Goal: Transaction & Acquisition: Book appointment/travel/reservation

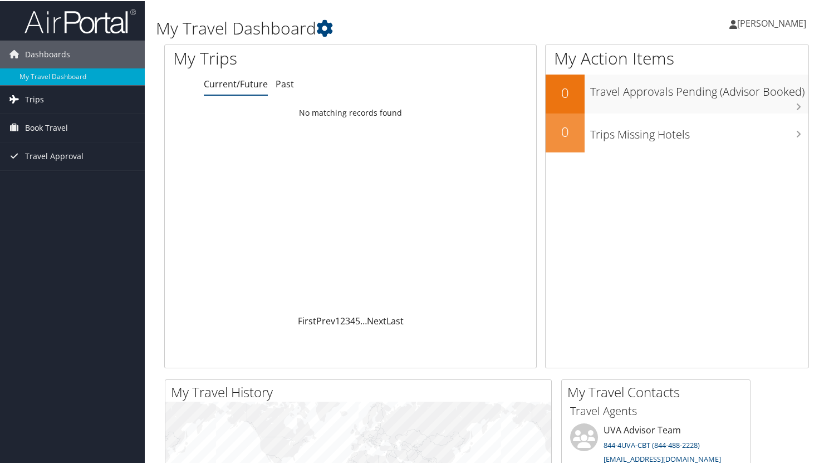
click at [47, 94] on link "Trips" at bounding box center [72, 99] width 145 height 28
click at [50, 177] on span "Book Travel" at bounding box center [46, 177] width 43 height 28
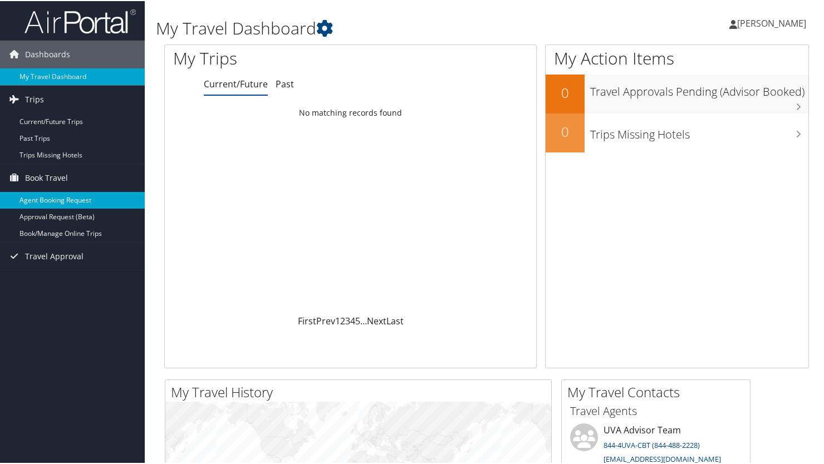
click at [37, 202] on link "Agent Booking Request" at bounding box center [72, 199] width 145 height 17
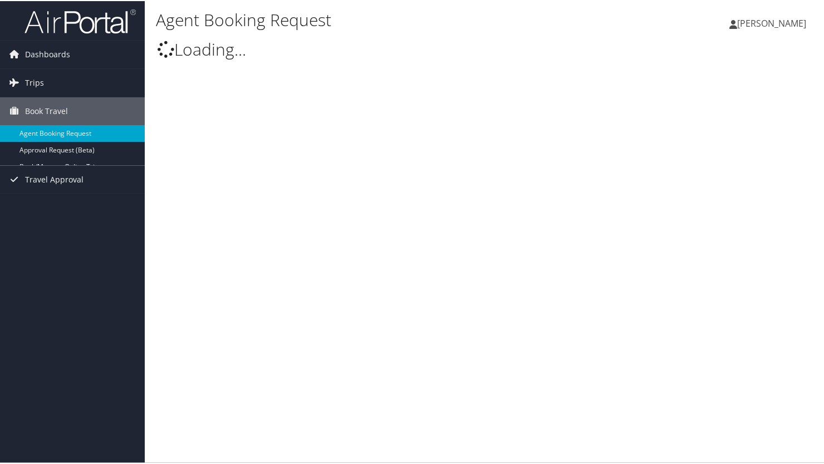
select select "uva@cbtravel.com"
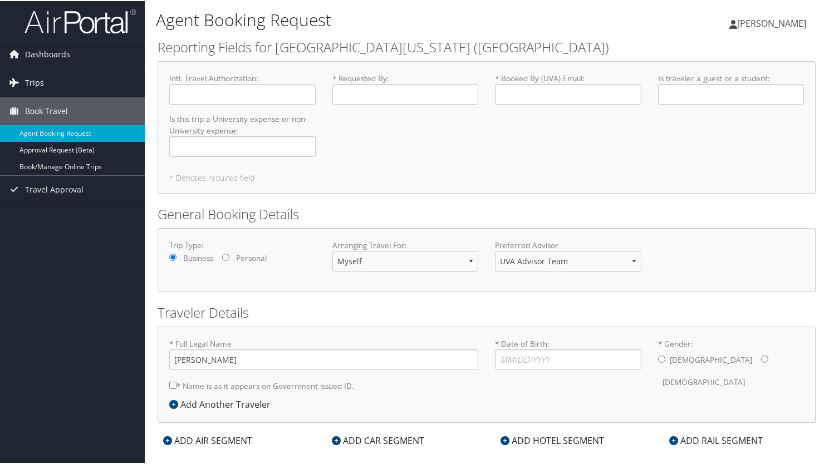
click at [37, 75] on span "Trips" at bounding box center [34, 82] width 19 height 28
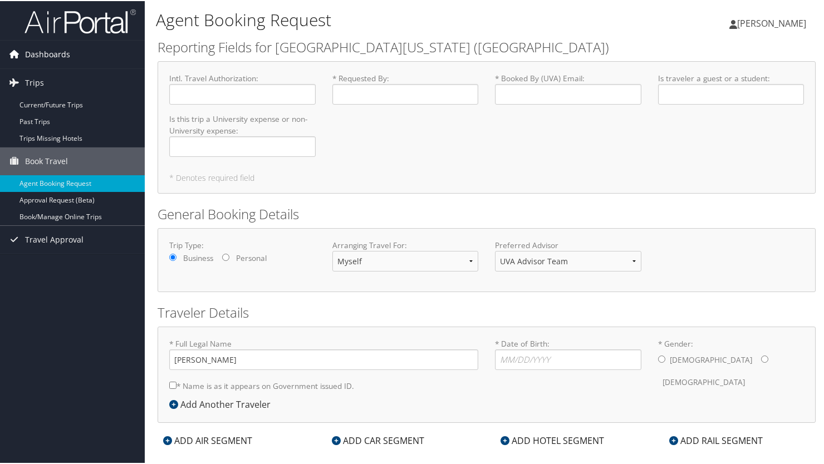
click at [43, 55] on span "Dashboards" at bounding box center [47, 54] width 45 height 28
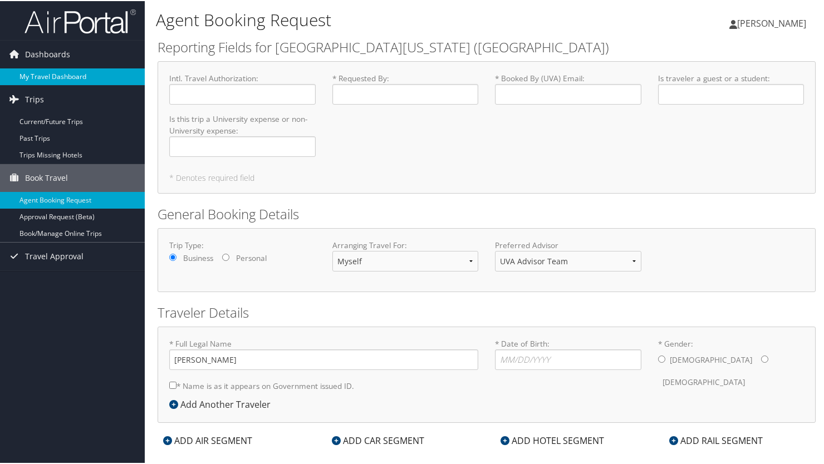
click at [44, 78] on link "My Travel Dashboard" at bounding box center [72, 75] width 145 height 17
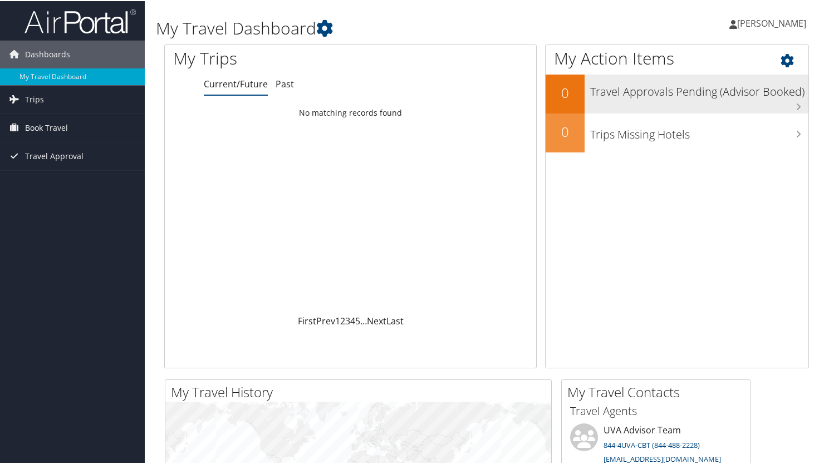
click at [728, 88] on h3 "Travel Approvals Pending (Advisor Booked)" at bounding box center [699, 87] width 218 height 21
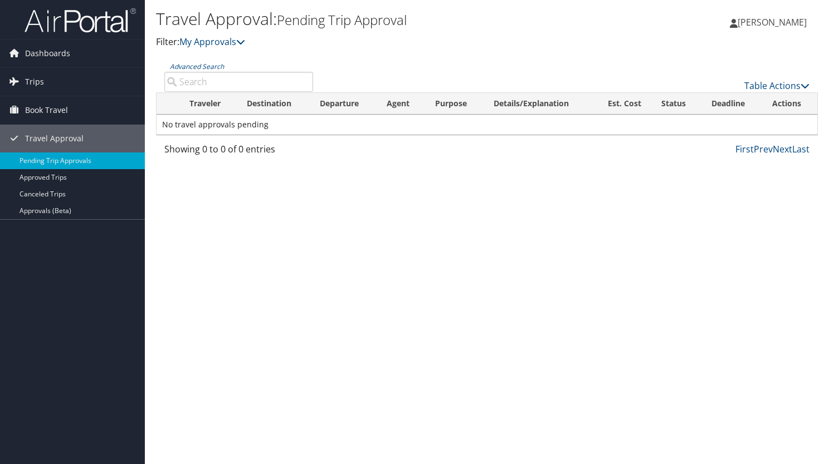
click at [240, 124] on td "No travel approvals pending" at bounding box center [486, 125] width 660 height 20
drag, startPoint x: 256, startPoint y: 129, endPoint x: 232, endPoint y: 133, distance: 24.3
click at [256, 129] on td "No travel approvals pending" at bounding box center [486, 125] width 660 height 20
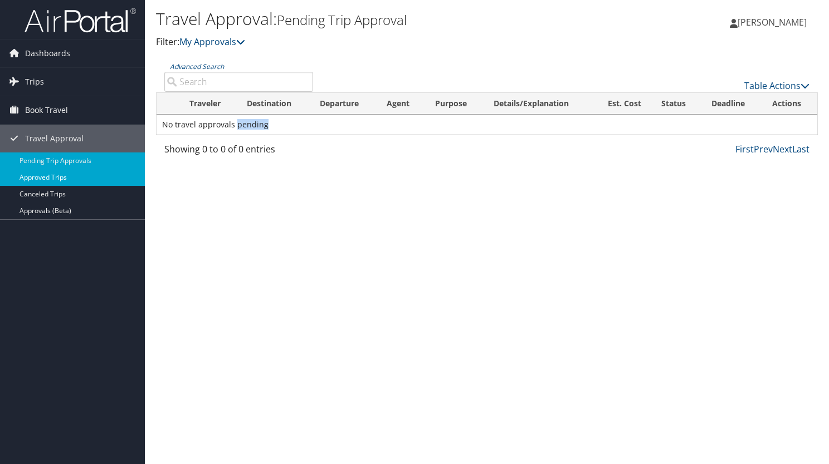
click at [71, 177] on link "Approved Trips" at bounding box center [72, 177] width 145 height 17
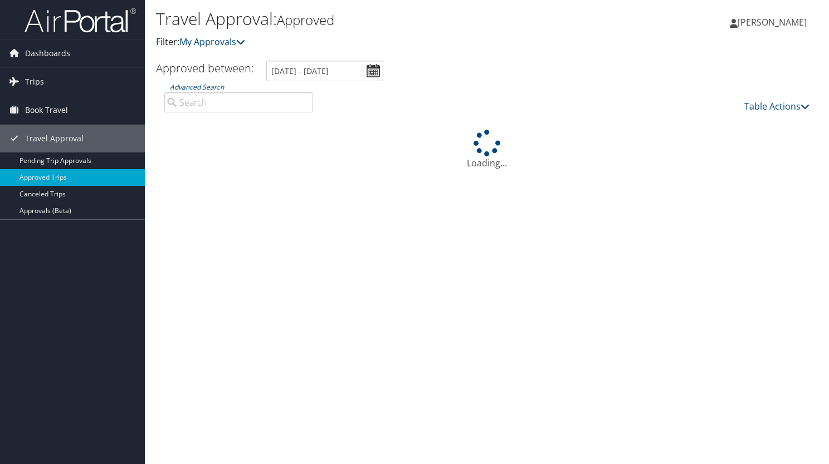
click at [91, 77] on link "Trips" at bounding box center [72, 82] width 145 height 28
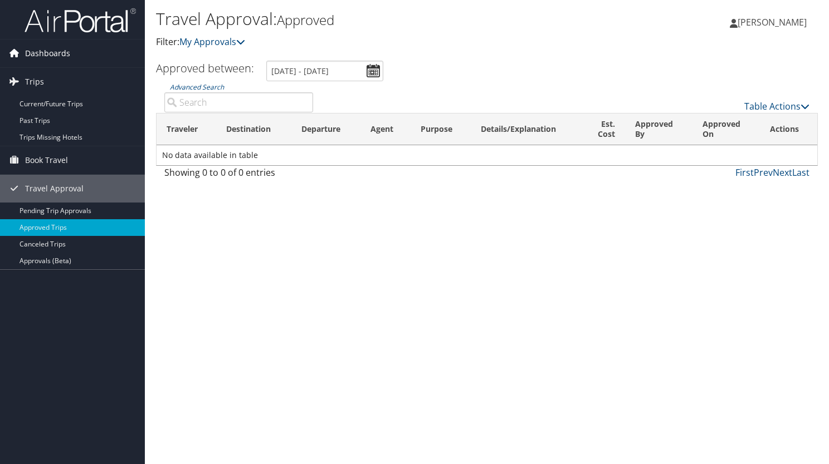
click at [41, 52] on span "Dashboards" at bounding box center [47, 54] width 45 height 28
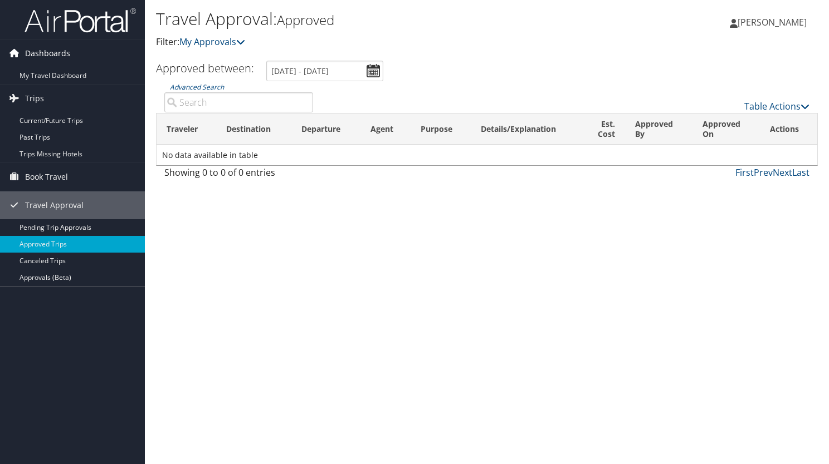
click at [41, 52] on span "Dashboards" at bounding box center [47, 54] width 45 height 28
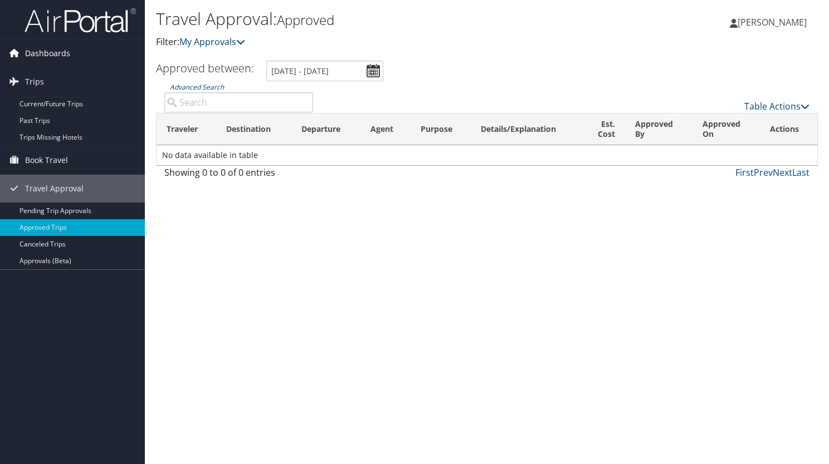
click at [13, 52] on icon at bounding box center [14, 53] width 17 height 17
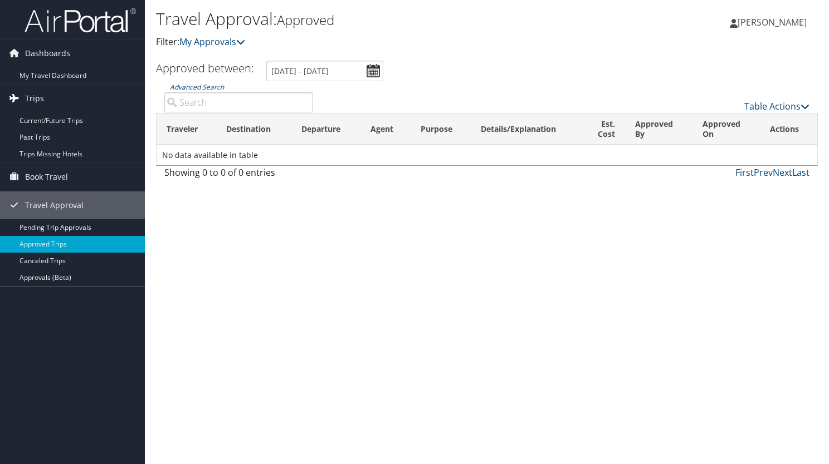
click at [23, 91] on link "Trips" at bounding box center [72, 99] width 145 height 28
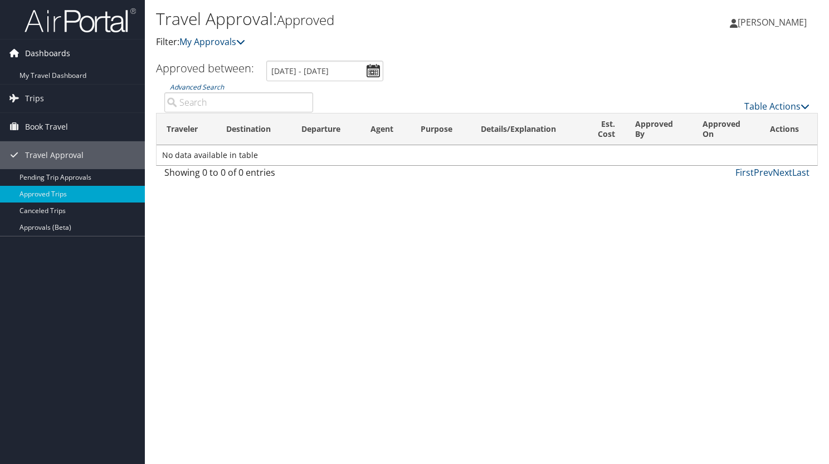
click at [55, 50] on span "Dashboards" at bounding box center [47, 54] width 45 height 28
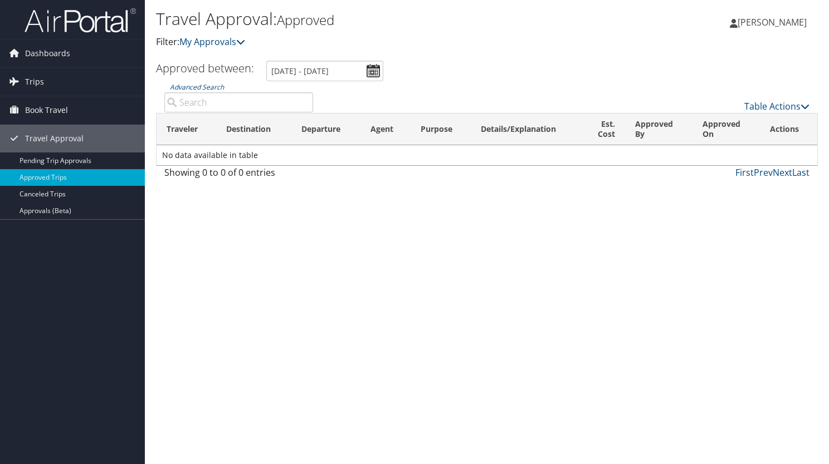
click at [77, 16] on img at bounding box center [80, 20] width 111 height 26
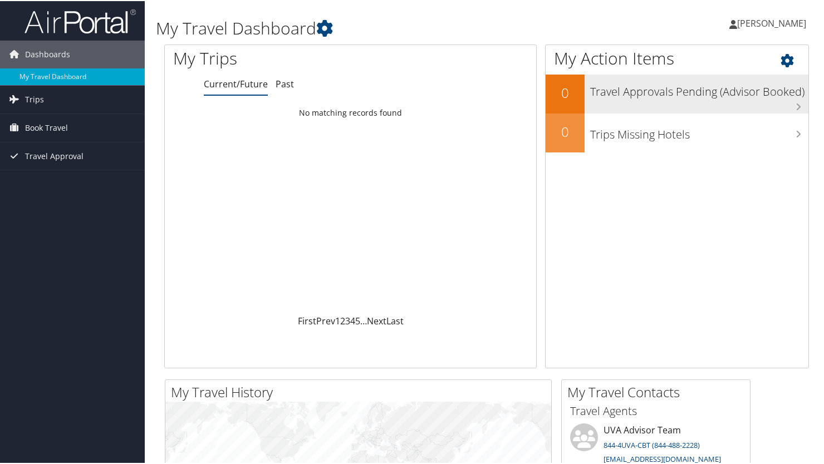
click at [650, 88] on h3 "Travel Approvals Pending (Advisor Booked)" at bounding box center [699, 87] width 218 height 21
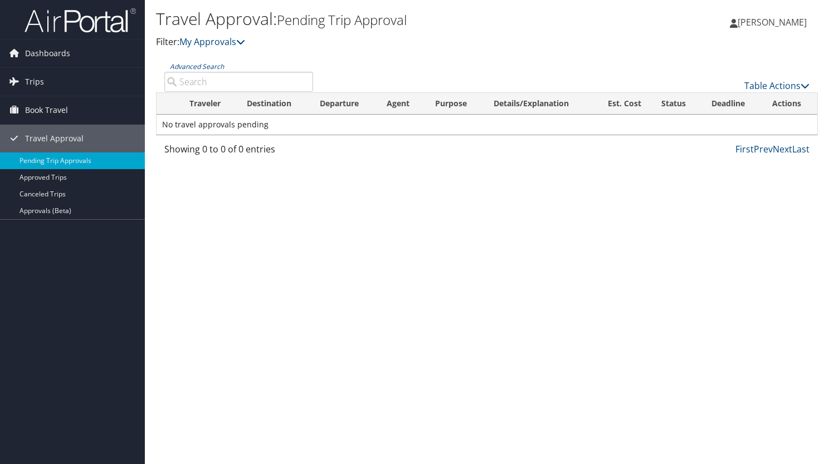
click at [799, 117] on td "No travel approvals pending" at bounding box center [486, 125] width 660 height 20
click at [799, 86] on link "Table Actions" at bounding box center [776, 86] width 65 height 12
click at [674, 271] on div at bounding box center [414, 232] width 829 height 464
click at [717, 85] on div "Table Actions" at bounding box center [569, 85] width 479 height 13
click at [193, 139] on div "Loading... Traveler Destination Departure Agent Purpose Details/Explanation Est…" at bounding box center [487, 117] width 662 height 50
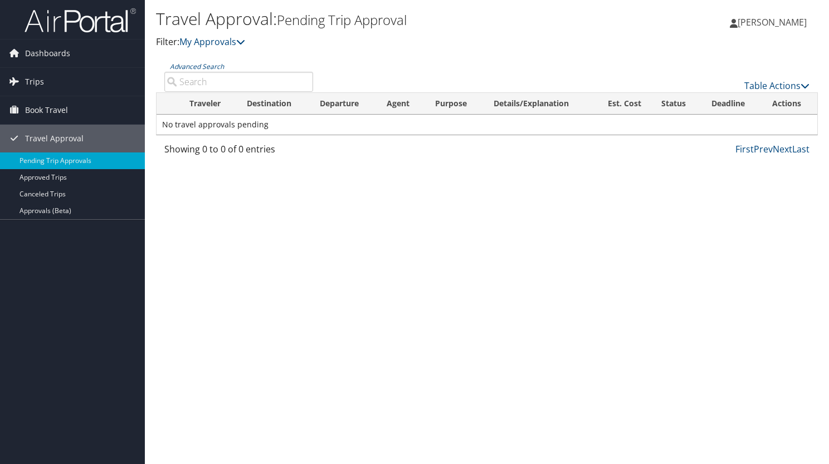
click at [190, 121] on td "No travel approvals pending" at bounding box center [486, 125] width 660 height 20
click at [207, 43] on link "My Approvals" at bounding box center [212, 42] width 66 height 12
click at [30, 101] on span "Book Travel" at bounding box center [46, 110] width 43 height 28
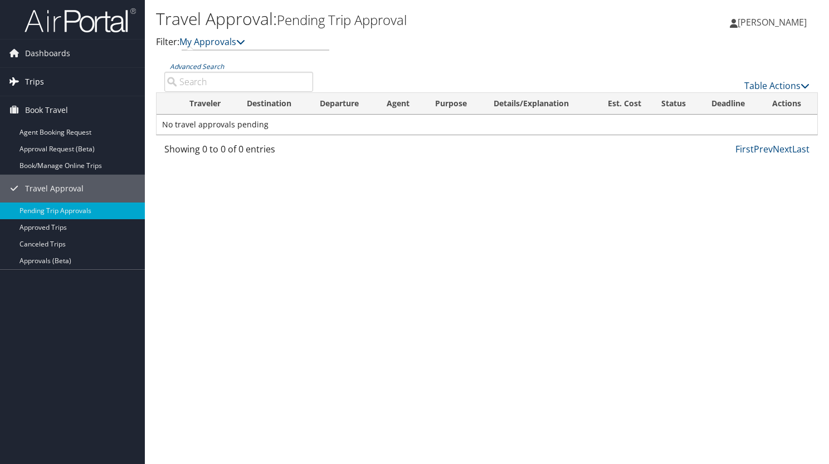
click at [38, 75] on span "Trips" at bounding box center [34, 82] width 19 height 28
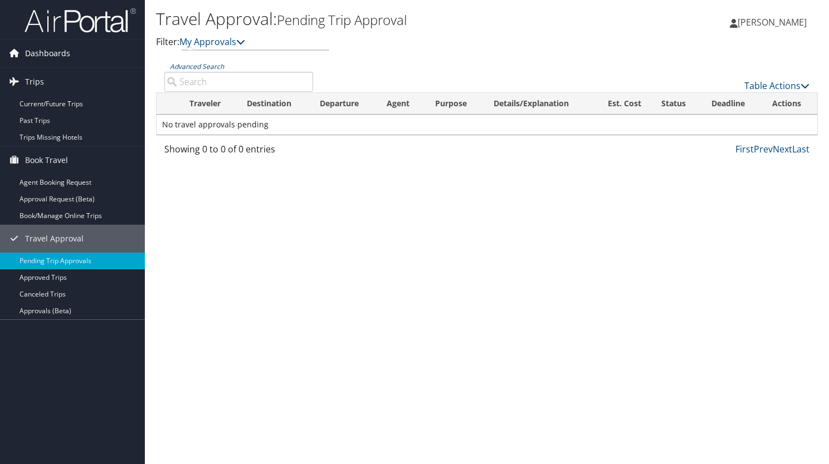
click at [42, 56] on span "Dashboards" at bounding box center [47, 54] width 45 height 28
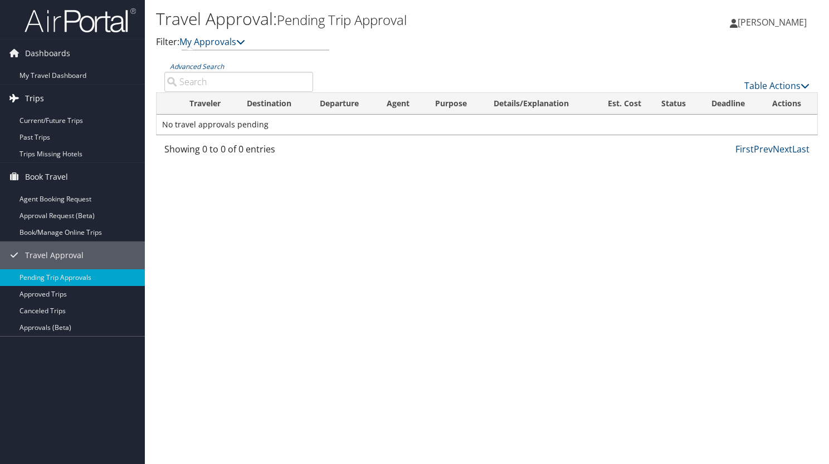
click at [45, 104] on link "Trips" at bounding box center [72, 99] width 145 height 28
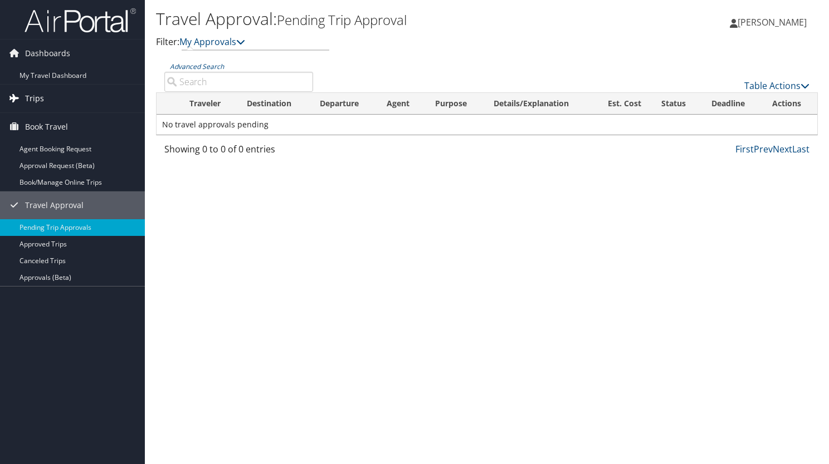
click at [31, 97] on span "Trips" at bounding box center [34, 99] width 19 height 28
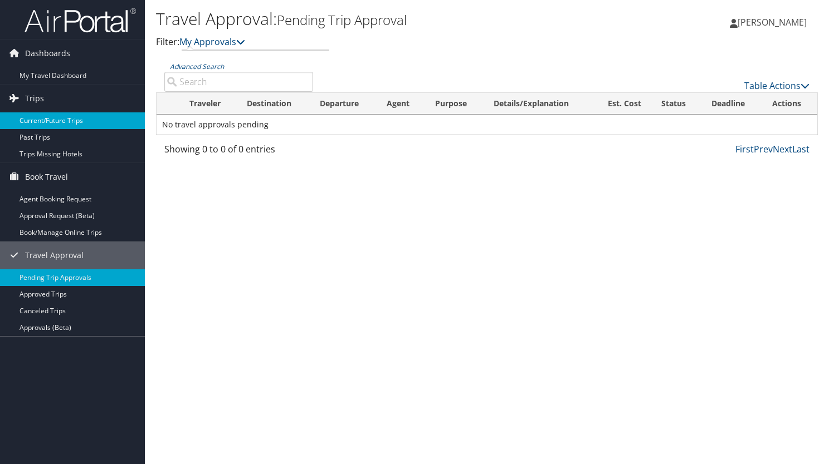
click at [53, 124] on link "Current/Future Trips" at bounding box center [72, 120] width 145 height 17
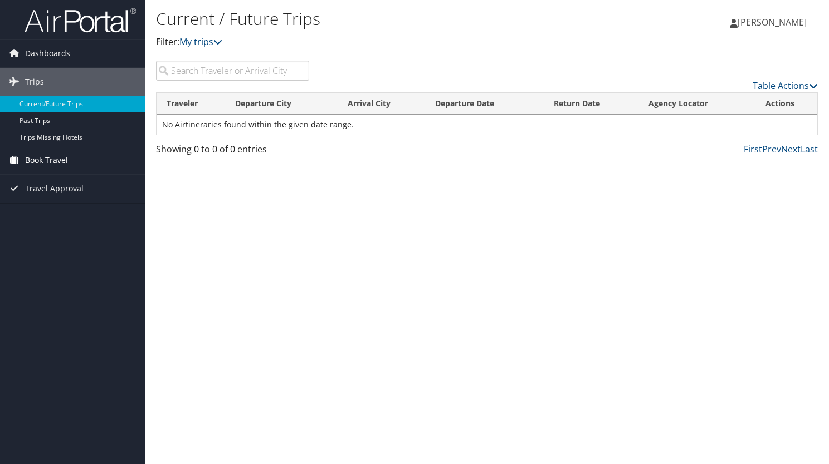
click at [43, 155] on span "Book Travel" at bounding box center [46, 160] width 43 height 28
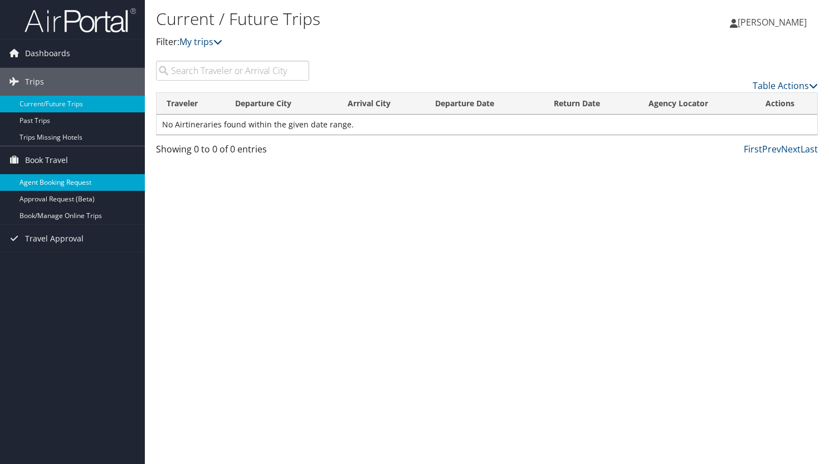
click at [44, 179] on link "Agent Booking Request" at bounding box center [72, 182] width 145 height 17
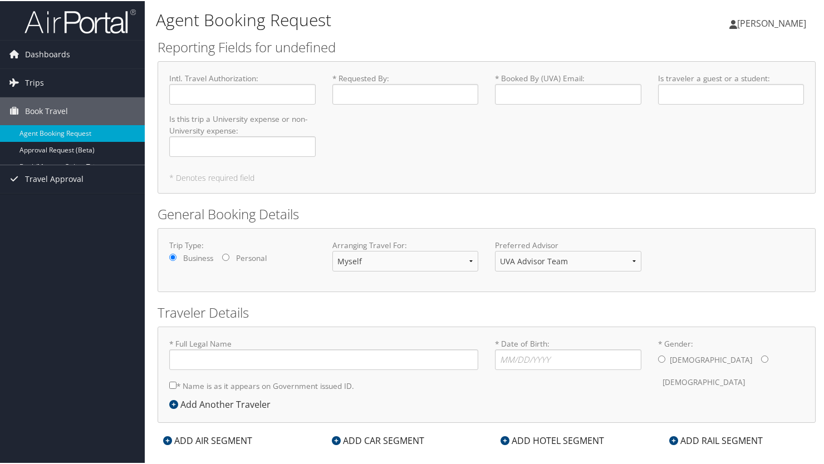
type input "[PERSON_NAME]"
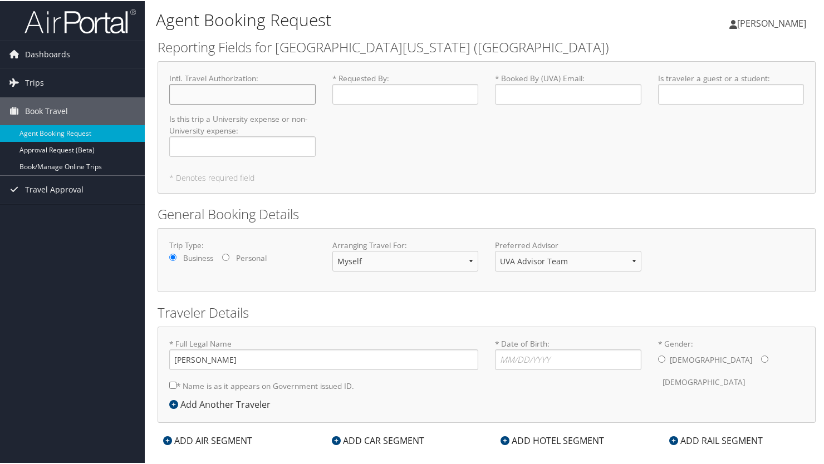
click at [210, 90] on input "Intl. Travel Authorization : Required" at bounding box center [242, 93] width 146 height 21
click at [83, 149] on link "Approval Request (Beta)" at bounding box center [72, 149] width 145 height 17
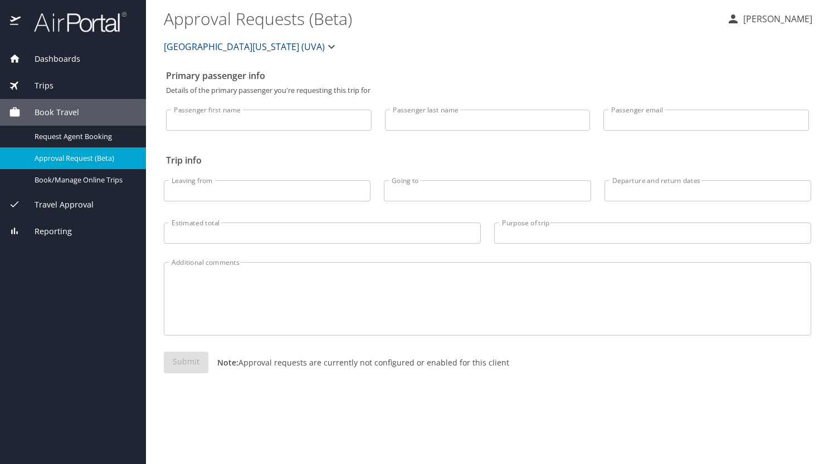
select select "US"
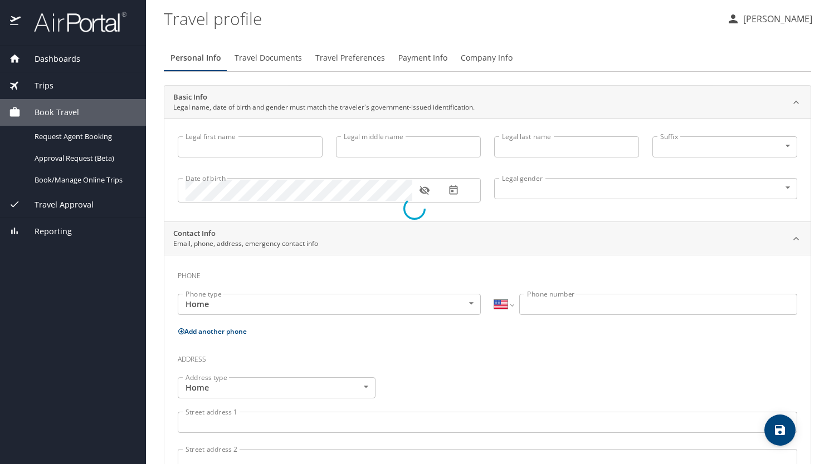
type input "Binata"
type input "Roy"
type input "Undisclosed"
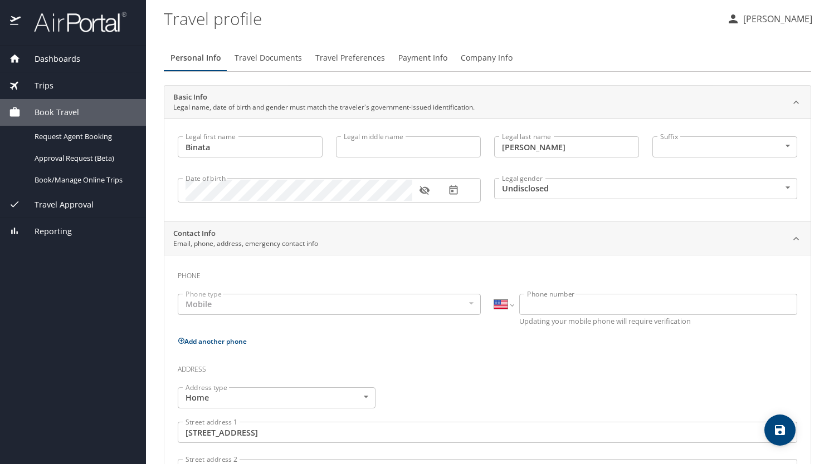
click at [82, 135] on body "Dashboards My Travel Dashboard Trips Current / Future Trips Past Trips Trips Mi…" at bounding box center [414, 232] width 829 height 464
select select "US"
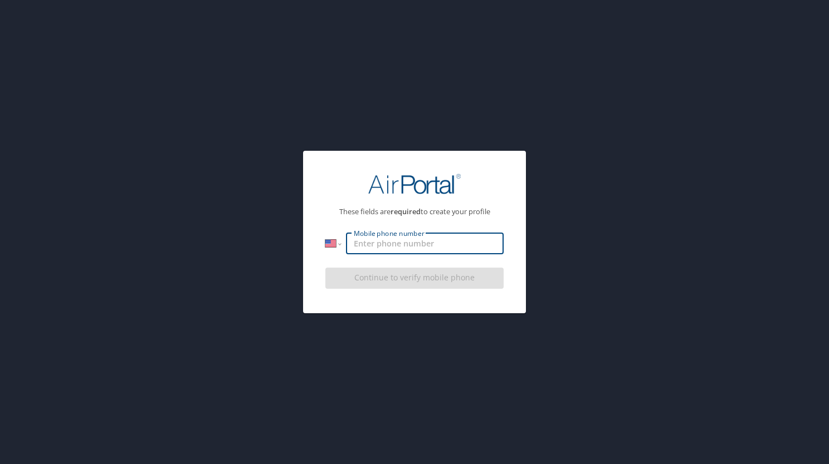
click at [427, 242] on input "Mobile phone number" at bounding box center [425, 243] width 158 height 21
type input "1 (434) 365-4359"
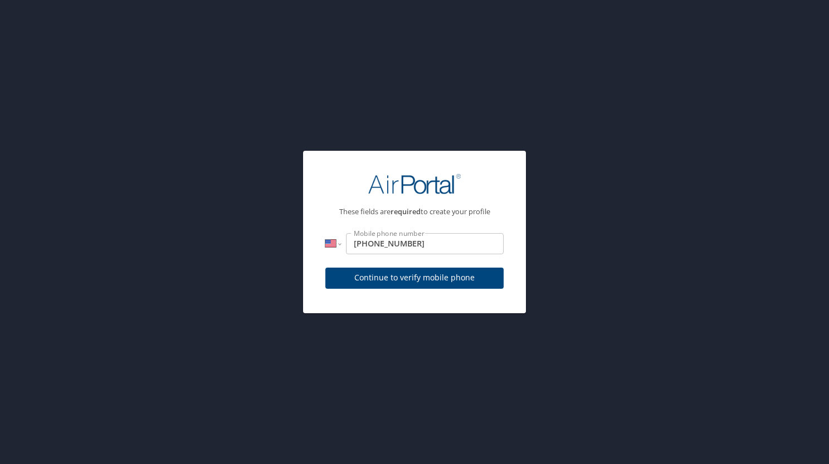
click at [477, 356] on div "These fields are required to create your profile International Afghanistan Ålan…" at bounding box center [414, 232] width 829 height 464
click at [452, 280] on span "Continue to verify mobile phone" at bounding box center [414, 278] width 160 height 14
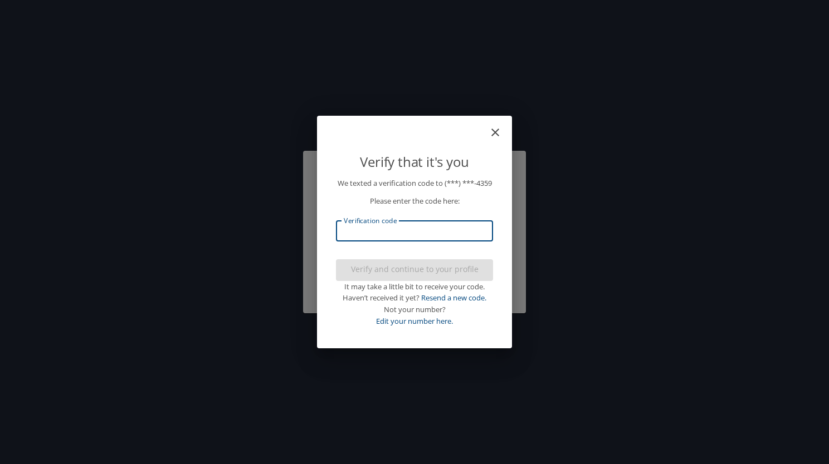
click at [443, 233] on input "Verification code" at bounding box center [414, 231] width 157 height 21
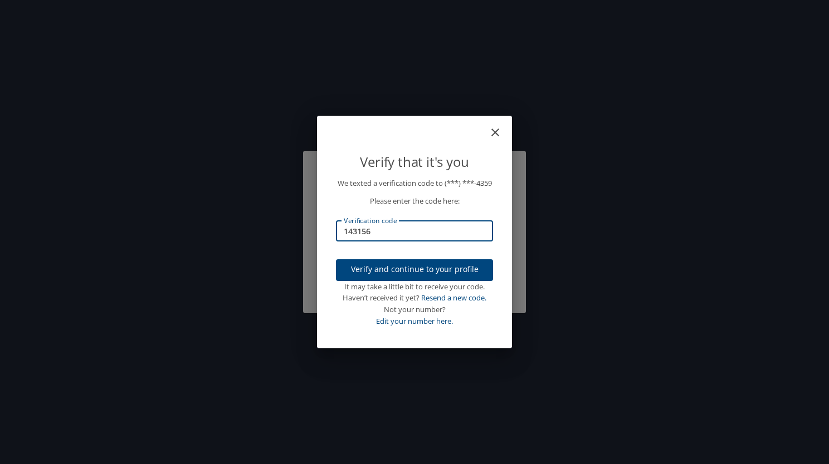
type input "143156"
click at [412, 272] on span "Verify and continue to your profile" at bounding box center [414, 270] width 139 height 14
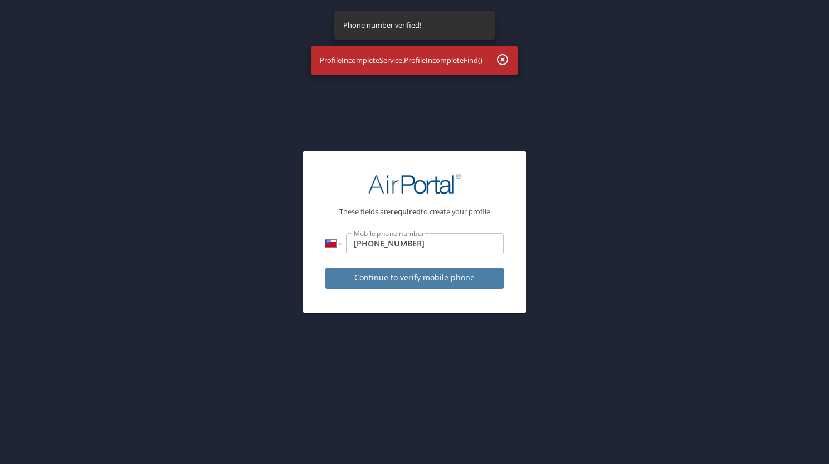
click at [412, 280] on span "Continue to verify mobile phone" at bounding box center [414, 278] width 160 height 14
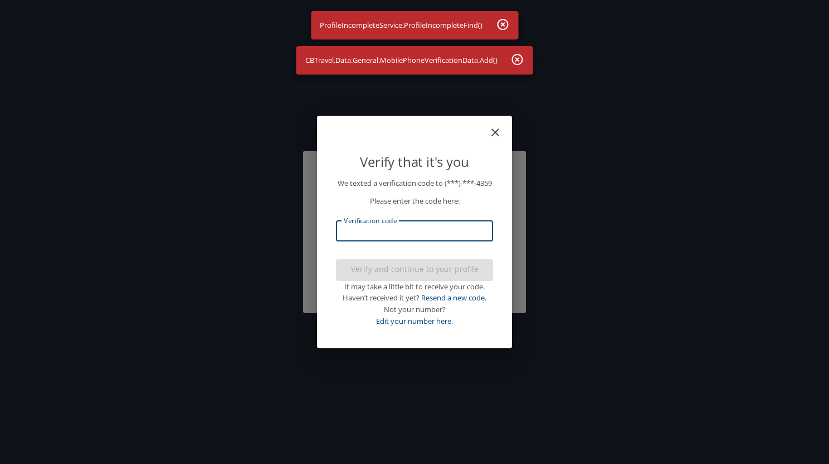
click at [403, 240] on input "Verification code" at bounding box center [414, 231] width 157 height 21
type input "1"
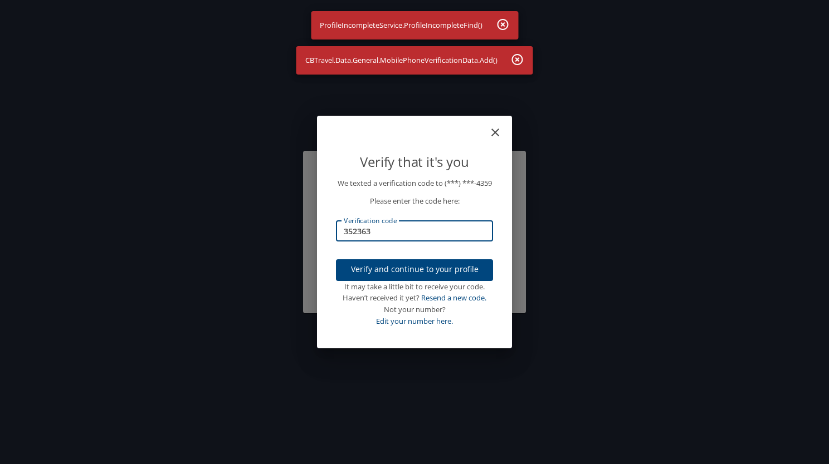
type input "352363"
click at [411, 277] on span "Verify and continue to your profile" at bounding box center [414, 270] width 139 height 14
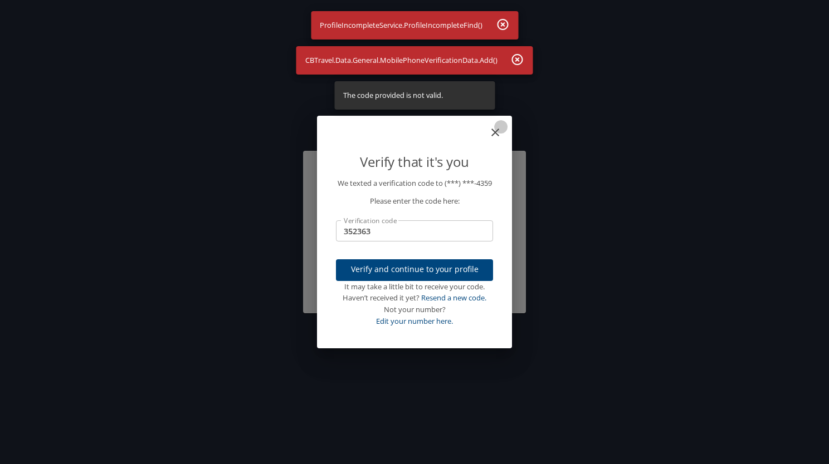
click at [495, 126] on icon "close" at bounding box center [494, 132] width 13 height 13
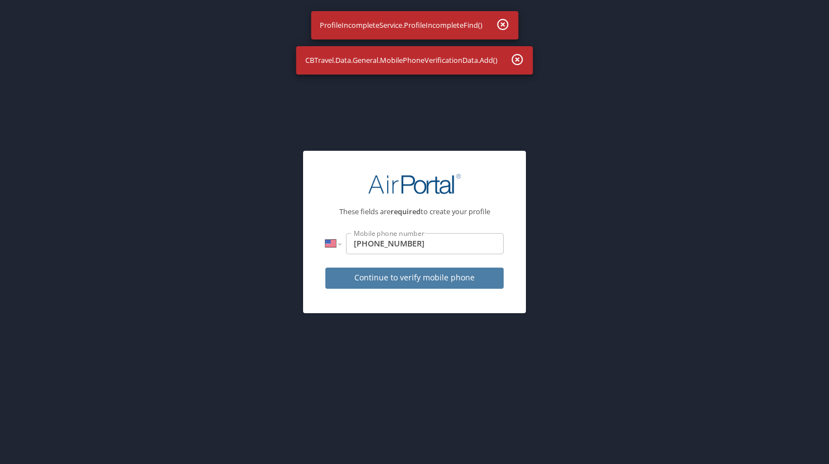
click at [428, 282] on span "Continue to verify mobile phone" at bounding box center [414, 278] width 160 height 14
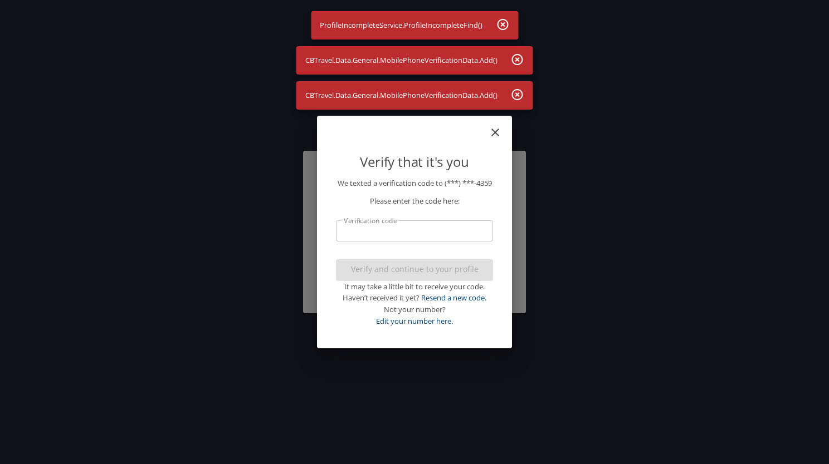
click at [496, 19] on icon "button" at bounding box center [502, 24] width 13 height 13
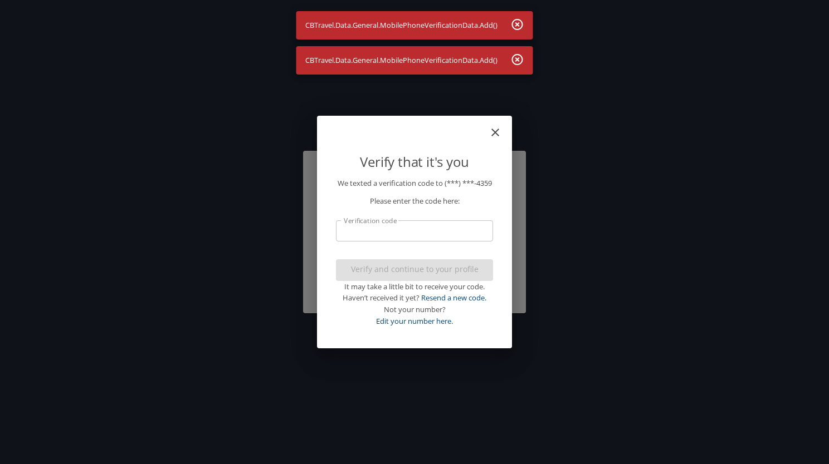
click at [518, 64] on icon "button" at bounding box center [517, 59] width 11 height 11
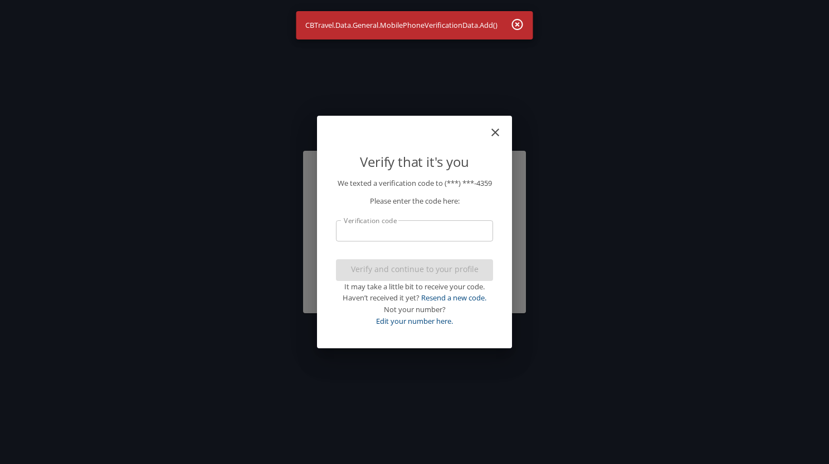
click at [518, 25] on icon "button" at bounding box center [517, 24] width 11 height 11
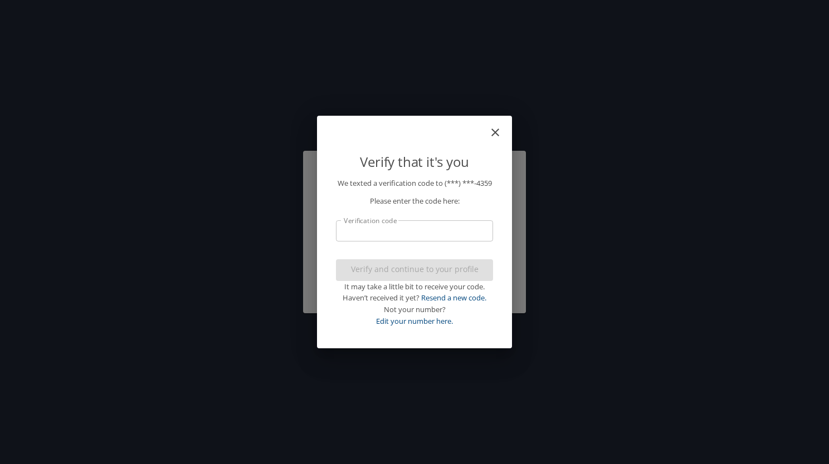
click at [745, 79] on div "Verify that it's you We texted a verification code to (***) ***- 4359 Please en…" at bounding box center [414, 232] width 829 height 464
click at [393, 236] on input "Verification code" at bounding box center [414, 231] width 157 height 21
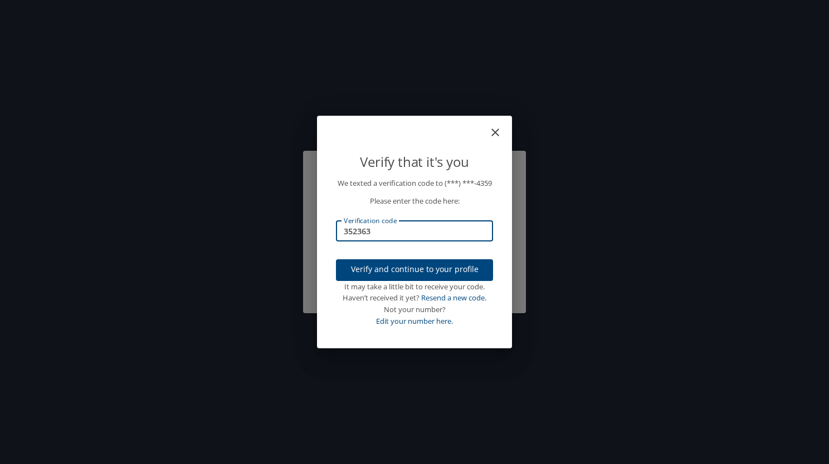
click at [386, 276] on span "Verify and continue to your profile" at bounding box center [414, 270] width 139 height 14
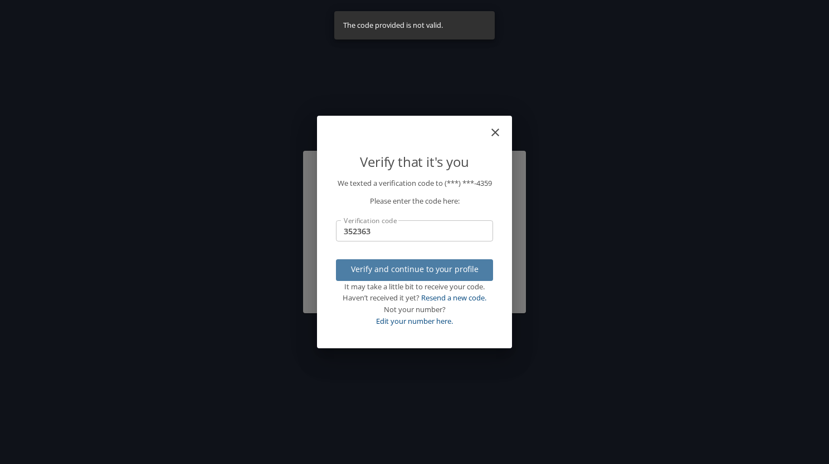
click at [387, 271] on span "Verify and continue to your profile" at bounding box center [414, 270] width 139 height 14
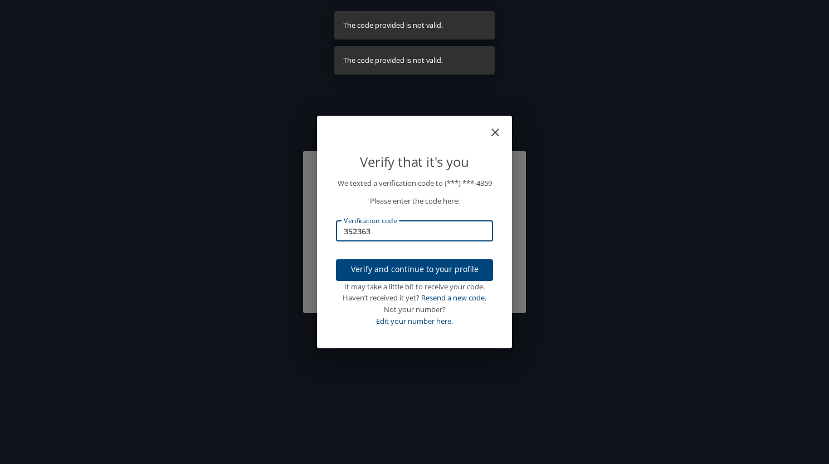
drag, startPoint x: 397, startPoint y: 237, endPoint x: 213, endPoint y: 211, distance: 185.6
click at [213, 211] on div "Verify that it's you We texted a verification code to (***) ***- 4359 Please en…" at bounding box center [414, 232] width 829 height 464
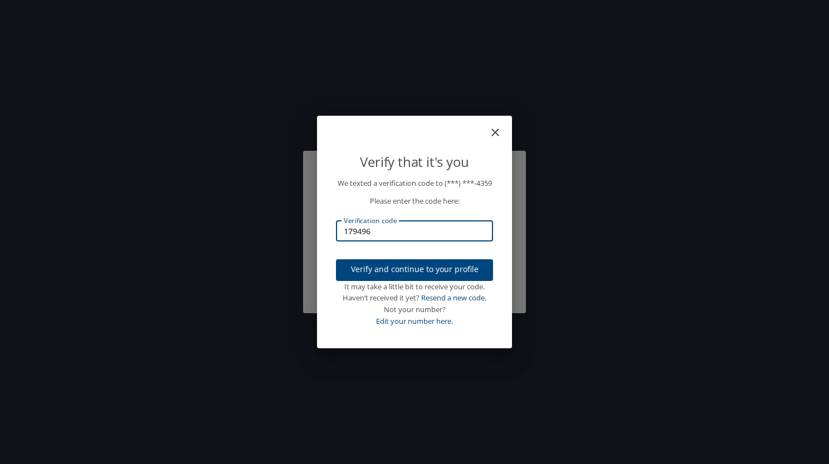
type input "179496"
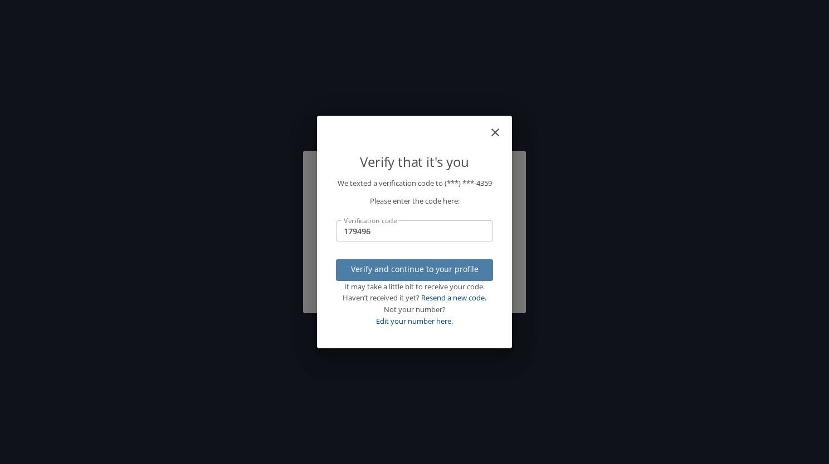
click at [429, 277] on span "Verify and continue to your profile" at bounding box center [414, 270] width 139 height 14
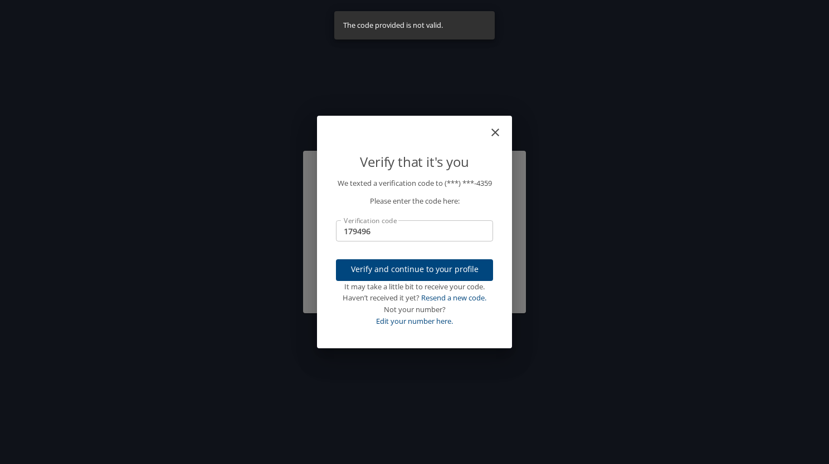
drag, startPoint x: 795, startPoint y: 277, endPoint x: 787, endPoint y: 284, distance: 10.6
click at [795, 277] on div "Verify that it's you We texted a verification code to (***) ***- 4359 Please en…" at bounding box center [414, 232] width 829 height 464
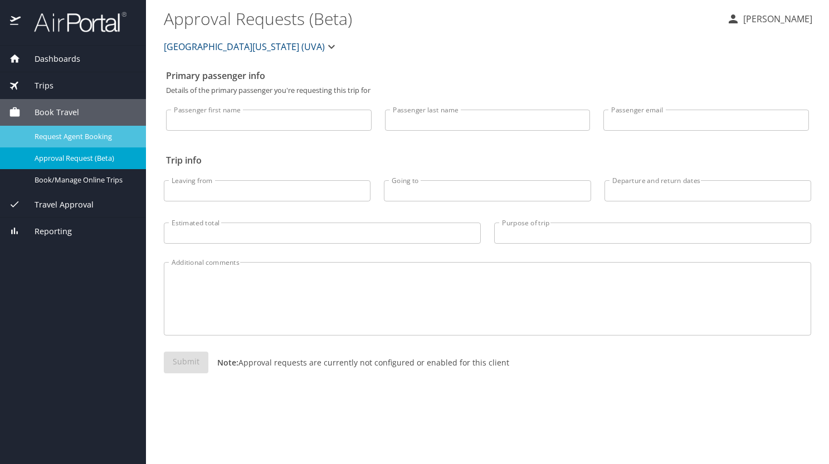
click at [74, 135] on span "Request Agent Booking" at bounding box center [84, 136] width 98 height 11
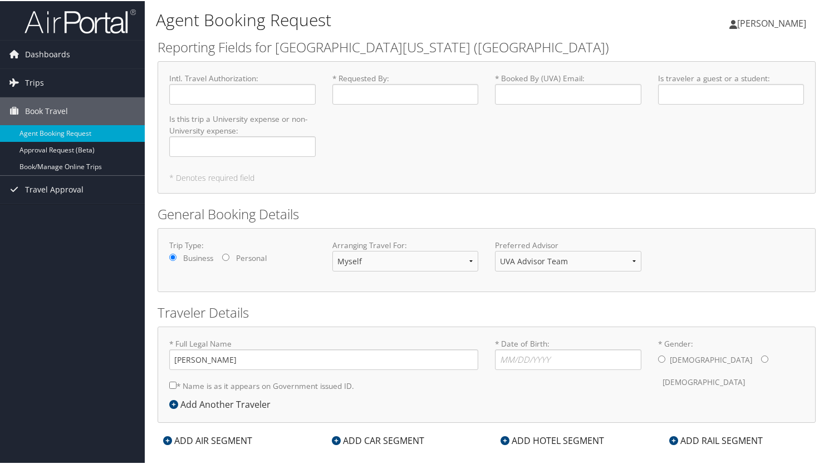
click at [428, 106] on div "* Requested By : Required" at bounding box center [405, 92] width 163 height 41
click at [422, 96] on input "* Requested By : Required" at bounding box center [405, 93] width 146 height 21
click at [421, 94] on input "* Requested By : Required" at bounding box center [405, 93] width 146 height 21
click at [239, 90] on input "Intl. Travel Authorization : Required" at bounding box center [242, 93] width 146 height 21
drag, startPoint x: 364, startPoint y: 97, endPoint x: 368, endPoint y: 81, distance: 16.1
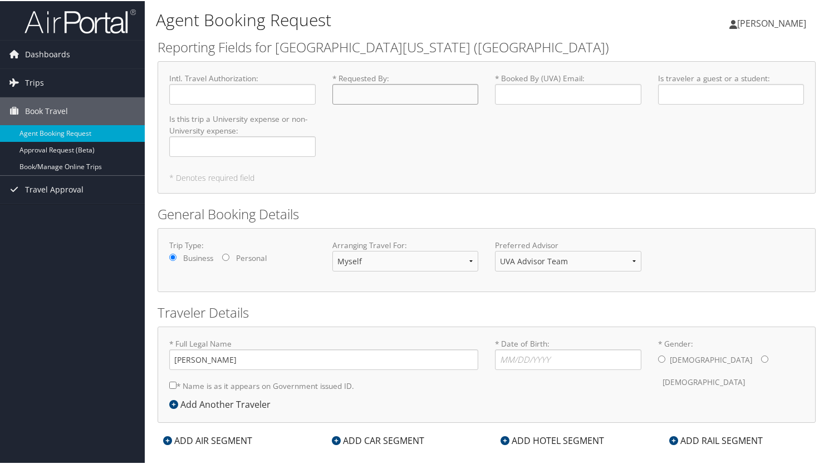
click at [368, 81] on label "* Requested By : Required" at bounding box center [405, 88] width 146 height 32
click at [368, 83] on input "* Requested By : Required" at bounding box center [405, 93] width 146 height 21
type input "[PERSON_NAME]"
click at [546, 90] on input "* Booked By (UVA) Email : Required" at bounding box center [568, 93] width 146 height 21
type input "br3xk@virginialedu"
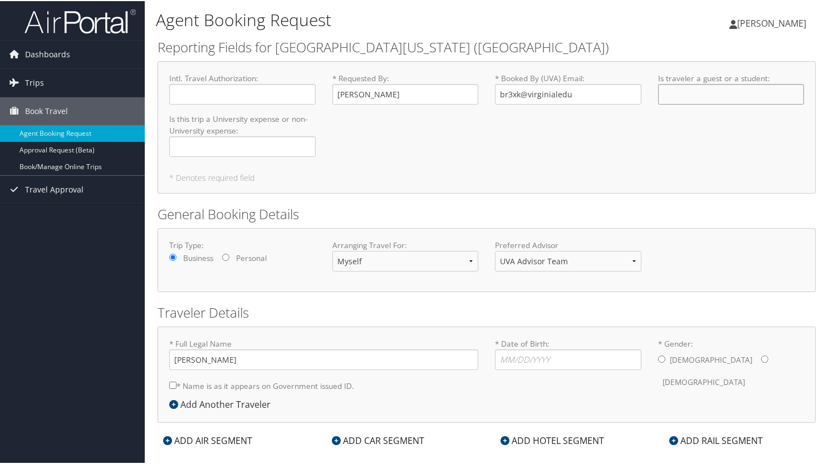
click at [706, 87] on input "Is traveler a guest or a student : Required" at bounding box center [731, 93] width 146 height 21
type input "Student"
click at [218, 142] on input "Is this trip a University expense or non-University expense : Required" at bounding box center [242, 145] width 146 height 21
type input "Y"
drag, startPoint x: 212, startPoint y: 116, endPoint x: 277, endPoint y: 120, distance: 65.8
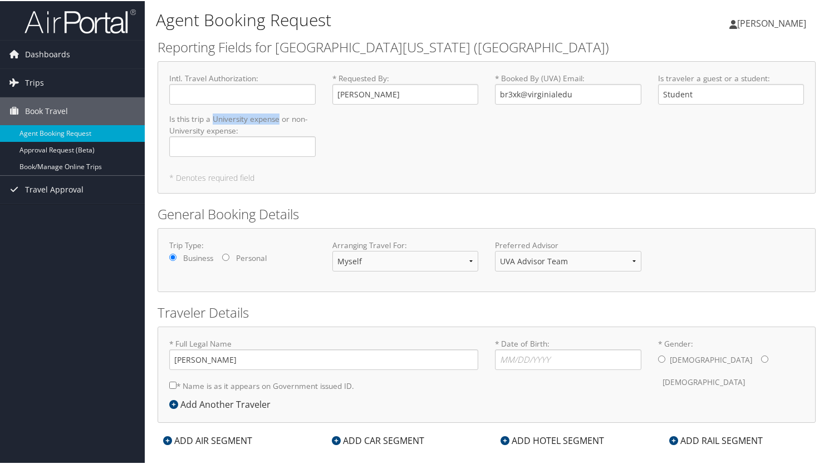
click at [277, 120] on label "Is this trip a University expense or non-University expense : Required" at bounding box center [242, 133] width 146 height 43
copy label "University expense"
drag, startPoint x: 277, startPoint y: 120, endPoint x: 223, endPoint y: 150, distance: 62.0
click at [223, 150] on input "Is this trip a University expense or non-University expense : Required" at bounding box center [242, 145] width 146 height 21
paste input "University expense"
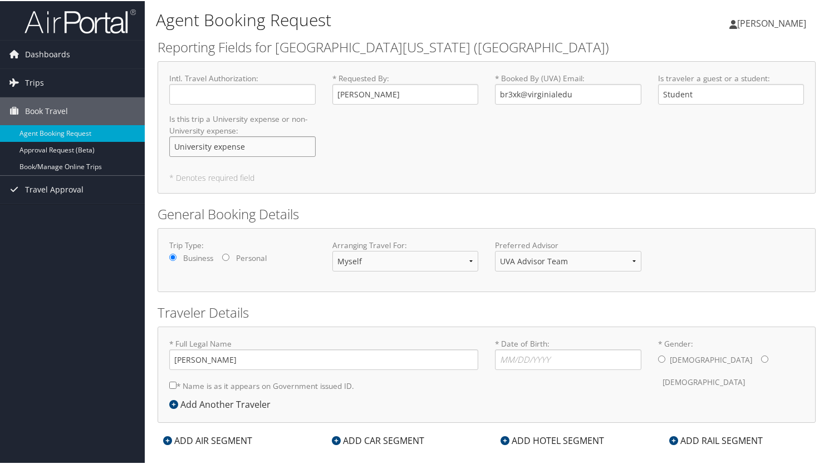
type input "University expense"
click at [461, 264] on select "Myself Another Traveler Guest Traveler" at bounding box center [405, 260] width 146 height 21
click at [541, 265] on select "UVA Advisor Team" at bounding box center [568, 260] width 146 height 21
click at [469, 264] on select "Myself Another Traveler Guest Traveler" at bounding box center [405, 260] width 146 height 21
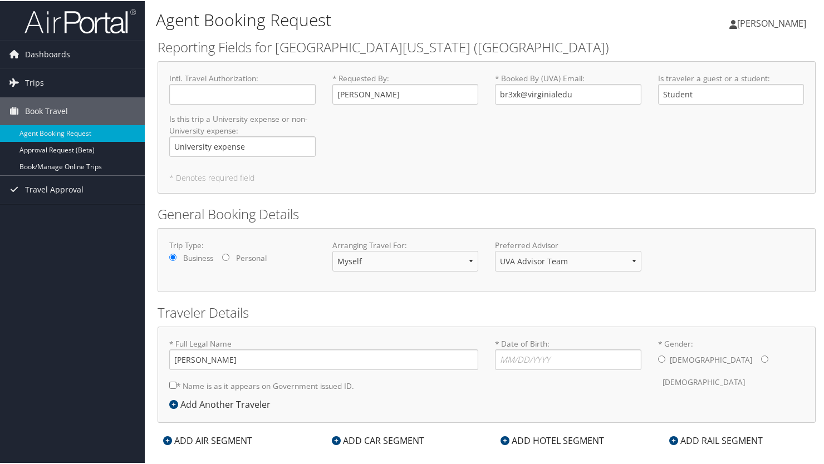
click at [451, 222] on h2 "General Booking Details" at bounding box center [487, 213] width 658 height 19
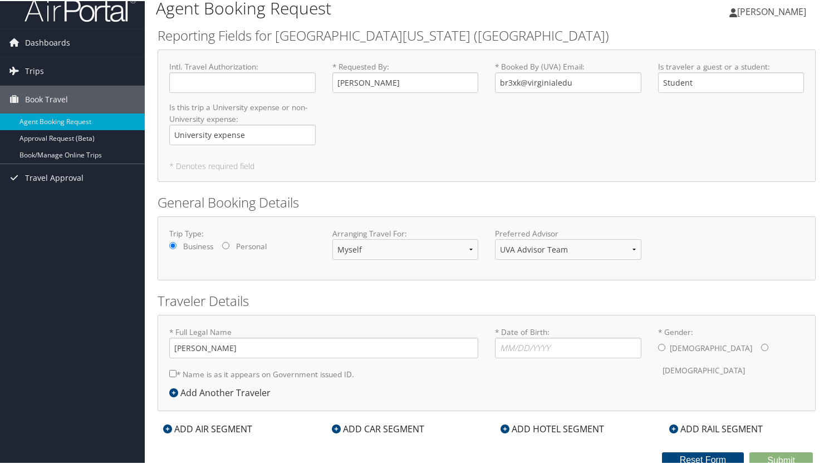
scroll to position [14, 0]
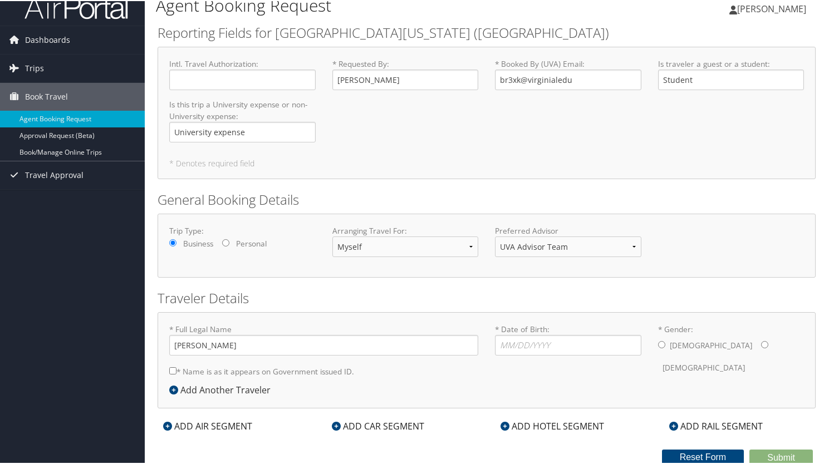
click at [172, 389] on icon at bounding box center [173, 389] width 9 height 9
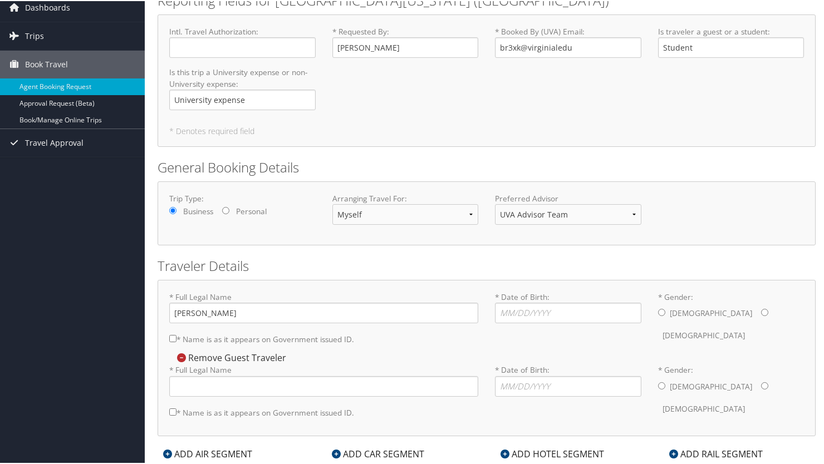
scroll to position [74, 0]
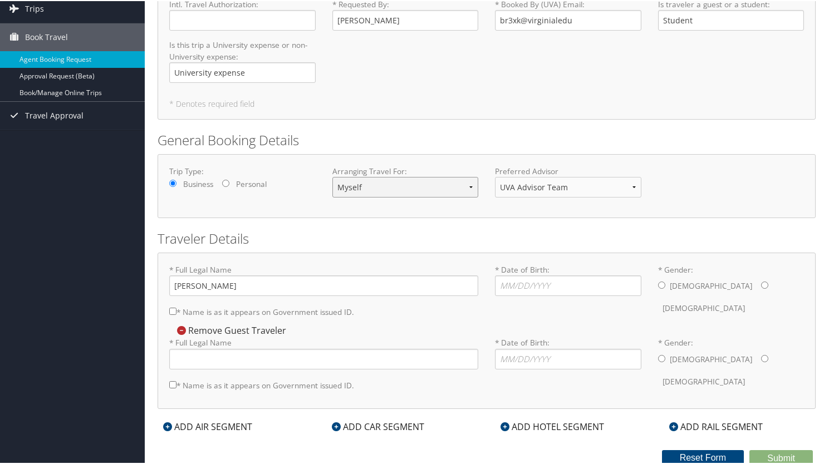
click at [468, 194] on select "Myself Another Traveler Guest Traveler" at bounding box center [405, 186] width 146 height 21
click at [203, 349] on input "* Full Legal Name" at bounding box center [323, 358] width 309 height 21
click at [306, 332] on div "Confirm Removal Cancel Confirm Remove Guest Traveler * Full Legal Name * Name i…" at bounding box center [486, 359] width 635 height 73
click at [420, 188] on select "Myself Another Traveler Guest Traveler" at bounding box center [405, 186] width 146 height 21
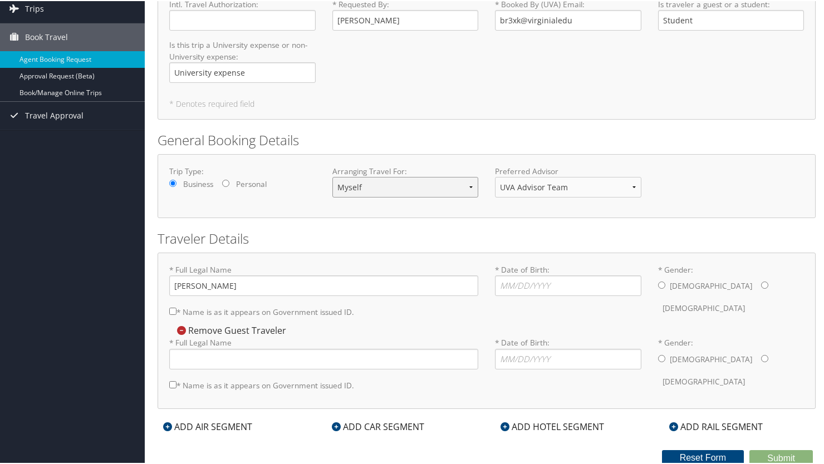
click at [420, 188] on select "Myself Another Traveler Guest Traveler" at bounding box center [405, 186] width 146 height 21
click at [520, 280] on input "* Date of Birth: Invalid Date" at bounding box center [568, 285] width 146 height 21
click at [761, 284] on input "* Gender: [DEMOGRAPHIC_DATA] [DEMOGRAPHIC_DATA]" at bounding box center [764, 284] width 7 height 7
radio input "true"
click at [562, 291] on input "* Date of Birth: Invalid Date" at bounding box center [568, 285] width 146 height 21
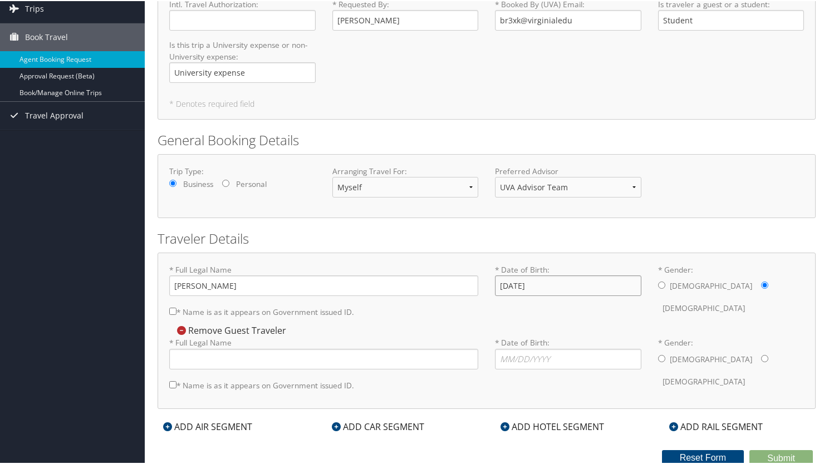
type input "[DATE]"
click at [174, 309] on input "* Name is as it appears on Government issued ID." at bounding box center [172, 310] width 7 height 7
checkbox input "true"
click at [218, 359] on input "* Full Legal Name" at bounding box center [323, 358] width 309 height 21
click at [468, 381] on div "* Full Legal Name * Name is as it appears on Government issued ID. Required" at bounding box center [324, 366] width 326 height 60
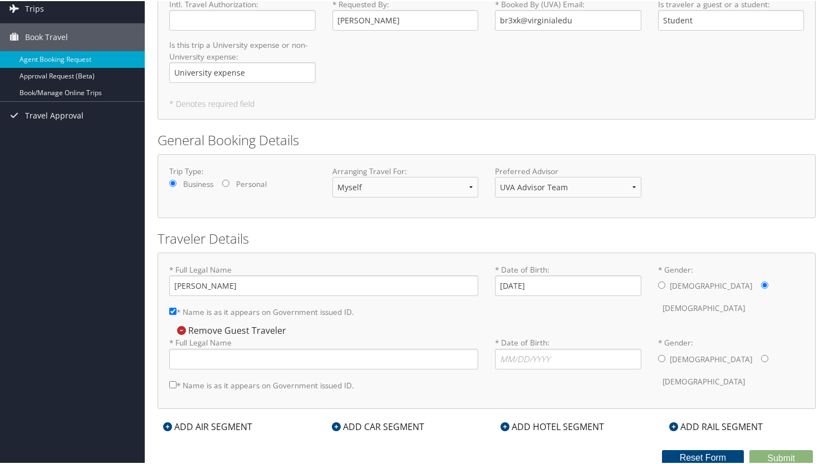
drag, startPoint x: 824, startPoint y: 149, endPoint x: 824, endPoint y: 194, distance: 44.6
click at [824, 194] on div "Agent Booking Request Binata [PERSON_NAME] Binata [PERSON_NAME] My Settings Tra…" at bounding box center [487, 196] width 684 height 540
click at [469, 184] on select "Myself Another Traveler Guest Traveler" at bounding box center [405, 186] width 146 height 21
select select "another"
click at [332, 176] on select "Myself Another Traveler Guest Traveler" at bounding box center [405, 186] width 146 height 21
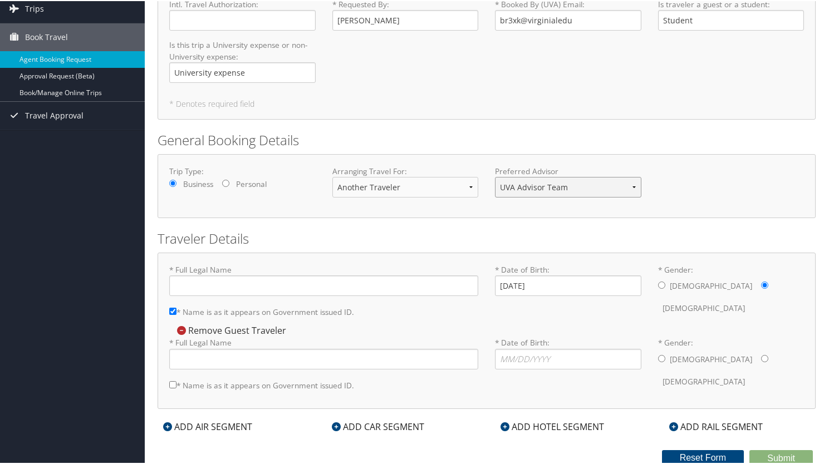
click at [557, 190] on select "UVA Advisor Team" at bounding box center [568, 186] width 146 height 21
click at [343, 281] on input "* Full Legal Name" at bounding box center [323, 285] width 309 height 21
click at [400, 190] on select "Myself Another Traveler Guest Traveler" at bounding box center [405, 186] width 146 height 21
select select "myself"
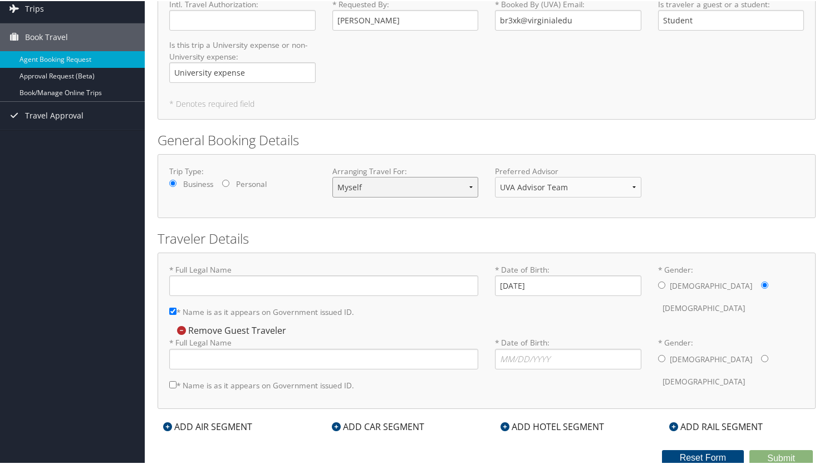
click at [332, 176] on select "Myself Another Traveler Guest Traveler" at bounding box center [405, 186] width 146 height 21
type input "[PERSON_NAME]"
click at [325, 351] on input "* Full Legal Name" at bounding box center [323, 358] width 309 height 21
drag, startPoint x: 216, startPoint y: 358, endPoint x: 46, endPoint y: 349, distance: 170.1
click at [46, 349] on div "Dashboards My Travel Dashboard Trips Current/Future Trips Past Trips Trips Miss…" at bounding box center [414, 196] width 829 height 540
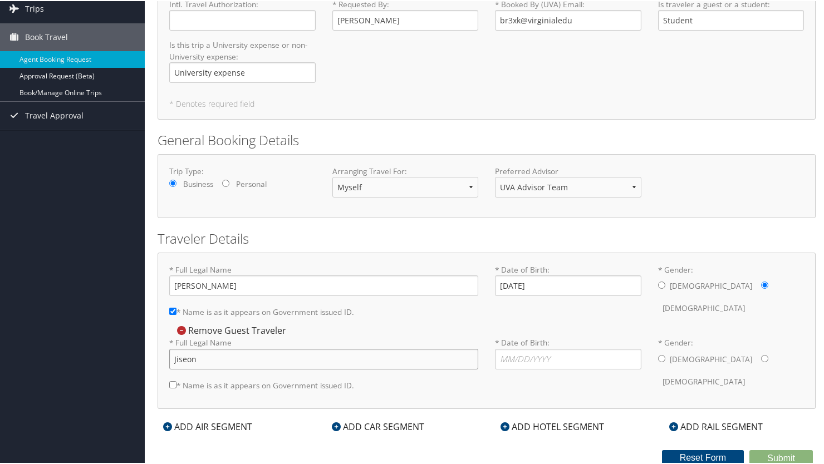
paste input "Song"
type input "Jiseon Song"
click at [535, 359] on input "* Date of Birth: Invalid Date" at bounding box center [568, 358] width 146 height 21
type input "[DATE]"
click at [761, 356] on input "* Gender: [DEMOGRAPHIC_DATA] [DEMOGRAPHIC_DATA]" at bounding box center [764, 357] width 7 height 7
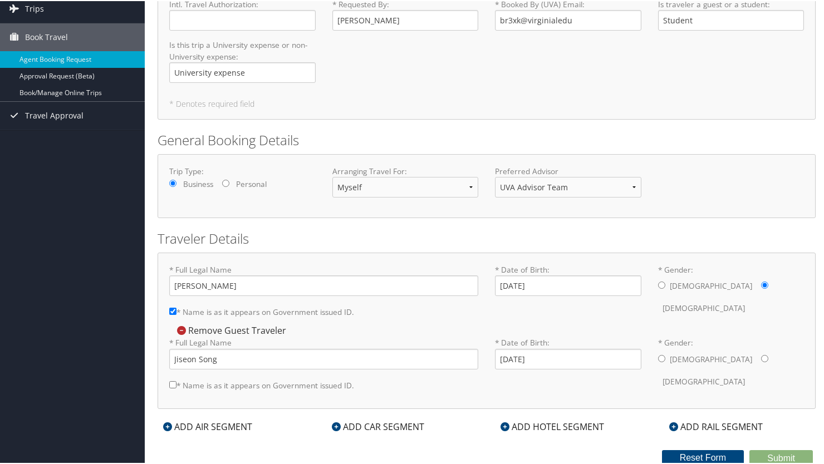
radio input "true"
click at [169, 383] on input "* Name is as it appears on Government issued ID." at bounding box center [172, 383] width 7 height 7
checkbox input "true"
click at [401, 189] on select "Myself Another Traveler Guest Traveler" at bounding box center [405, 186] width 146 height 21
select select "guest"
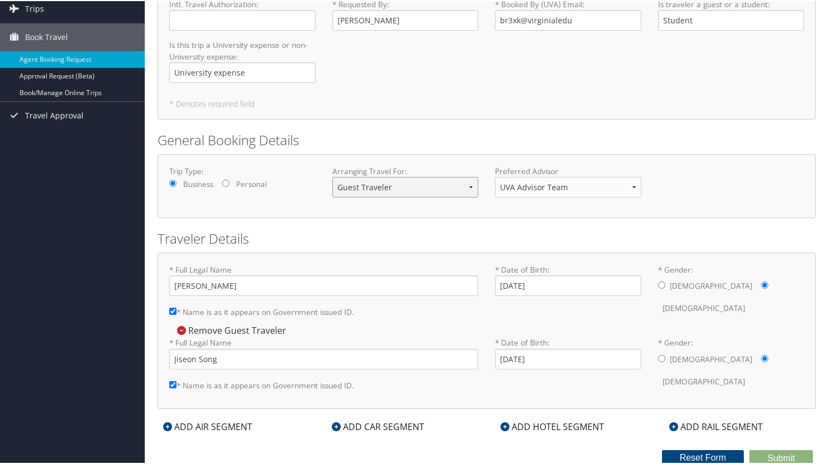
click at [332, 176] on select "Myself Another Traveler Guest Traveler" at bounding box center [405, 186] width 146 height 21
click at [238, 345] on label "* Full Legal Name [PERSON_NAME]" at bounding box center [323, 352] width 309 height 32
click at [238, 348] on input "Jiseon Song" at bounding box center [323, 358] width 309 height 21
click at [183, 328] on icon at bounding box center [181, 329] width 9 height 9
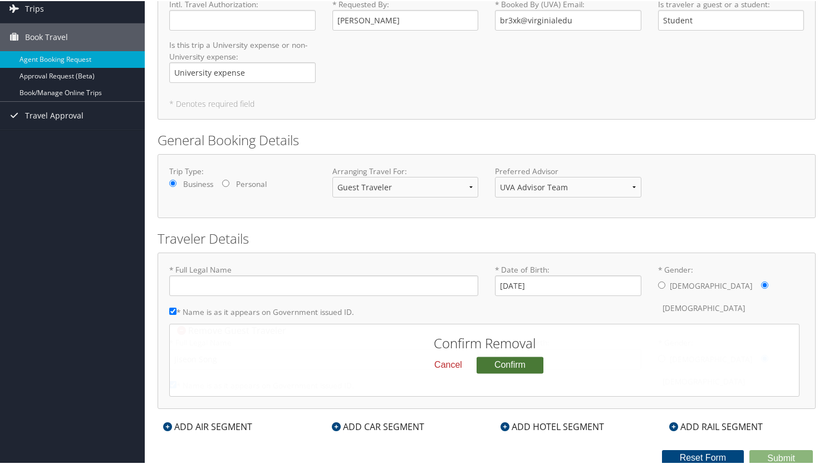
click at [512, 356] on button "Confirm" at bounding box center [510, 364] width 67 height 17
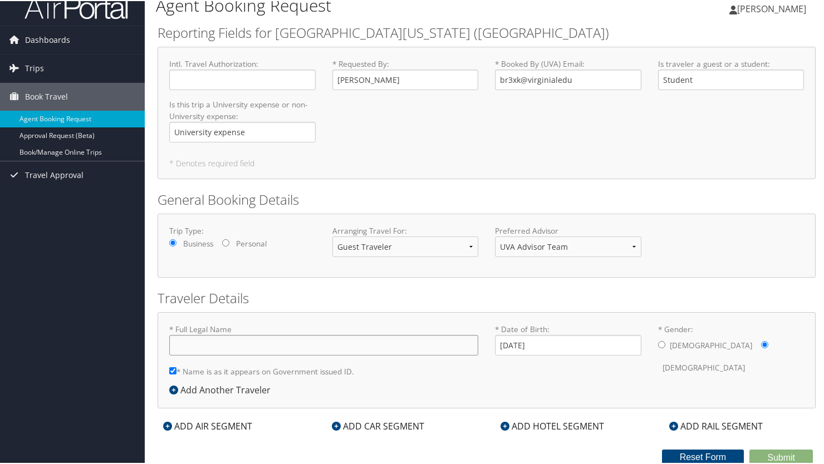
click at [281, 340] on input "* Full Legal Name" at bounding box center [323, 344] width 309 height 21
paste input "Jiseon Song"
type input "Jiseon Song"
click at [548, 339] on input "[DATE]" at bounding box center [568, 344] width 146 height 21
drag, startPoint x: 547, startPoint y: 340, endPoint x: 467, endPoint y: 343, distance: 80.2
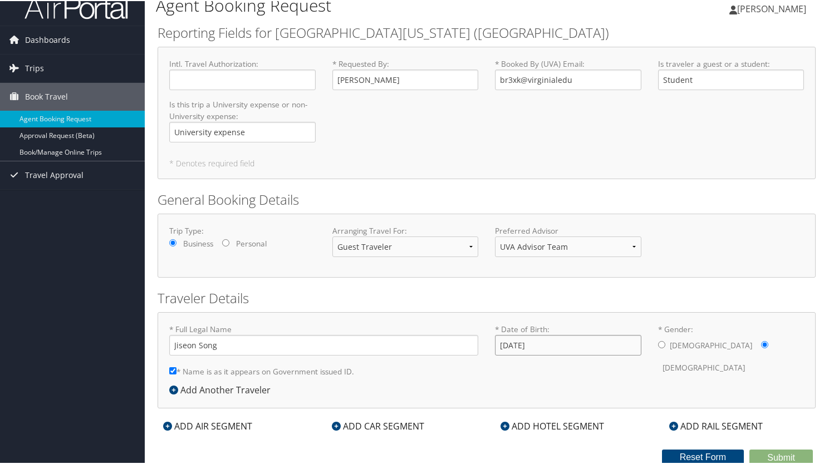
click at [467, 323] on form "* Full Legal Name [PERSON_NAME] * Name is as it appears on Government issued ID…" at bounding box center [487, 323] width 652 height 0
click at [463, 247] on select "Myself Another Traveler Guest Traveler" at bounding box center [405, 246] width 146 height 21
select select "myself"
click at [332, 236] on select "Myself Another Traveler Guest Traveler" at bounding box center [405, 246] width 146 height 21
type input "[PERSON_NAME]"
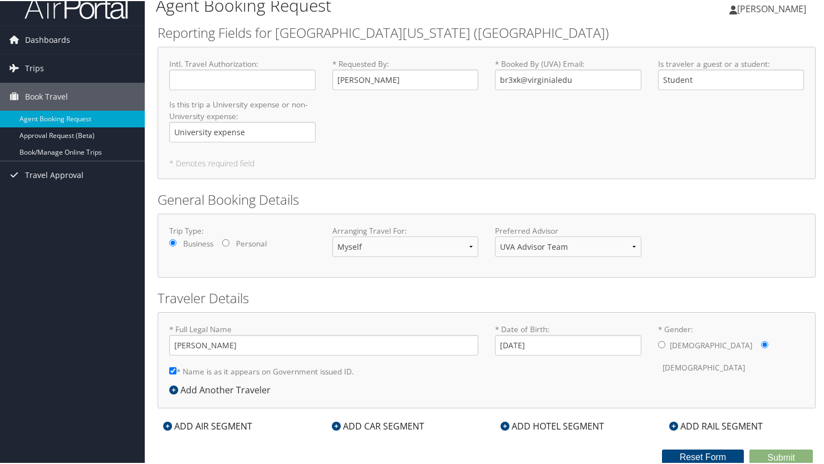
click at [192, 389] on div "Add Another Traveler" at bounding box center [222, 389] width 107 height 13
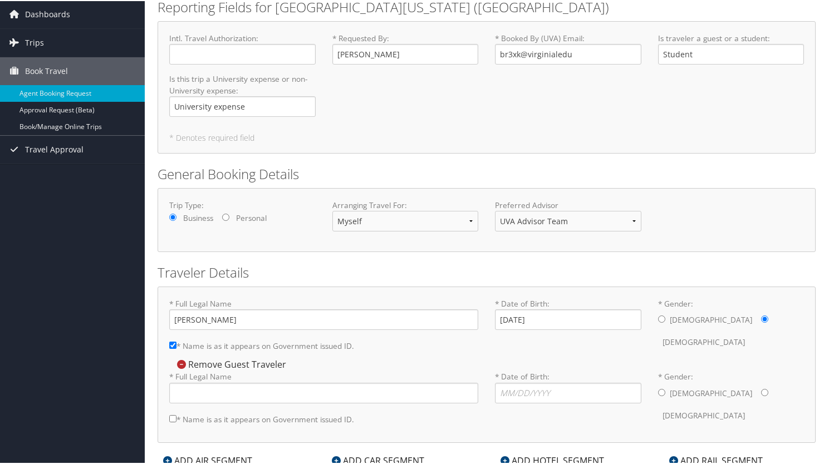
scroll to position [74, 0]
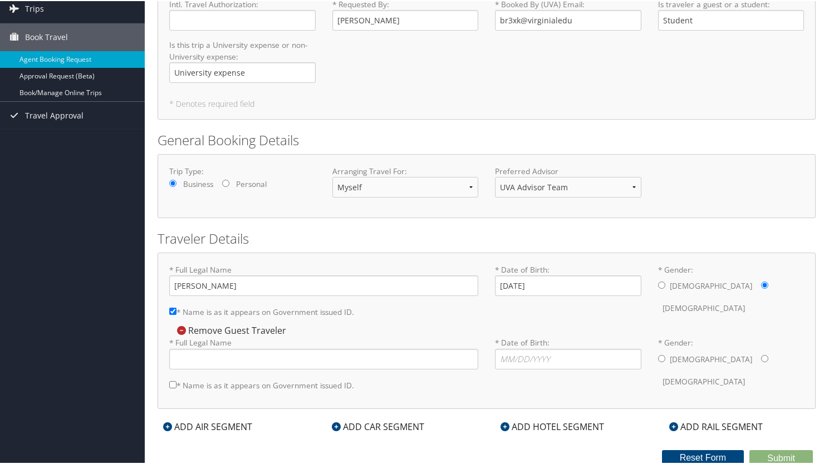
click at [176, 380] on input "* Name is as it appears on Government issued ID." at bounding box center [172, 383] width 7 height 7
checkbox input "true"
click at [280, 364] on input "* Full Legal Name" at bounding box center [323, 358] width 309 height 21
paste input "Jiseon Song"
type input "Jiseon Song"
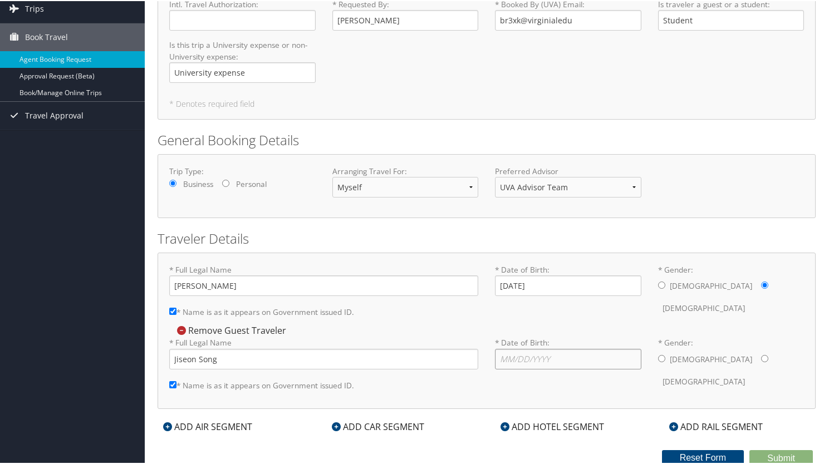
click at [548, 354] on input "* Date of Birth: Invalid Date" at bounding box center [568, 358] width 146 height 21
type input "[DATE]"
click at [761, 358] on input "* Gender: [DEMOGRAPHIC_DATA] [DEMOGRAPHIC_DATA]" at bounding box center [764, 357] width 7 height 7
radio input "true"
click at [699, 454] on button "Reset Form" at bounding box center [703, 457] width 82 height 16
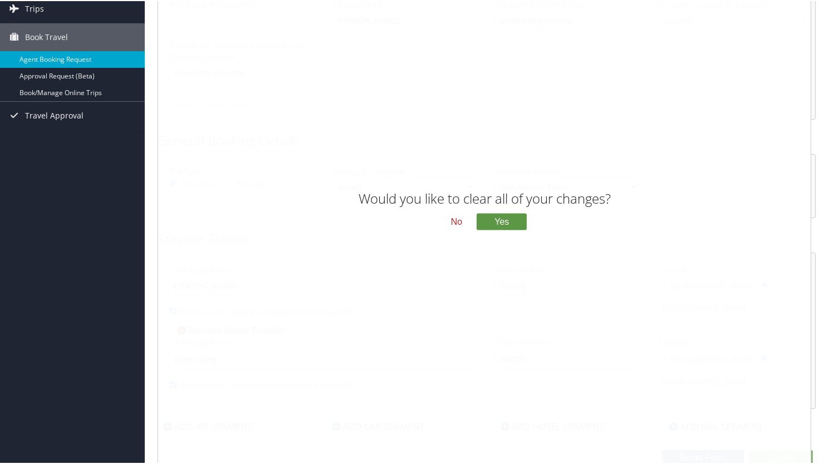
click at [463, 224] on button "No" at bounding box center [456, 220] width 29 height 19
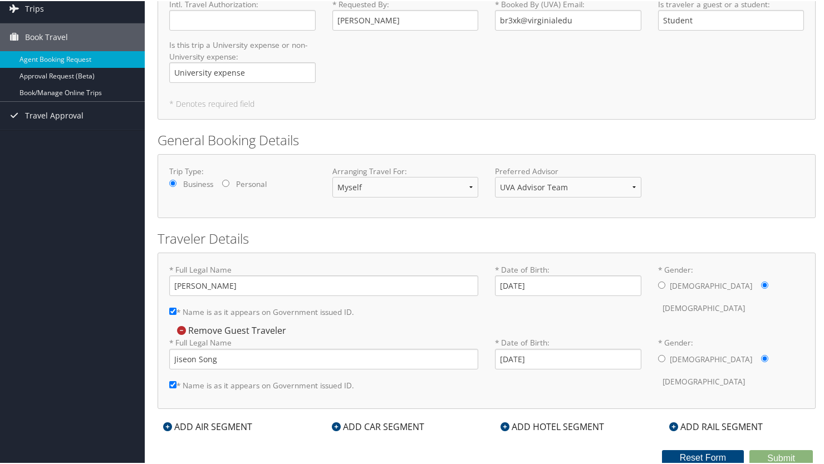
click at [184, 326] on icon at bounding box center [181, 329] width 9 height 9
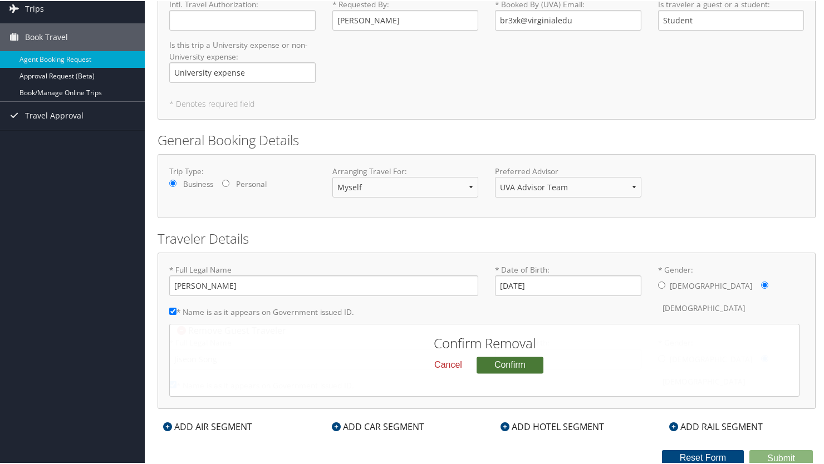
click at [521, 368] on button "Confirm" at bounding box center [510, 364] width 67 height 17
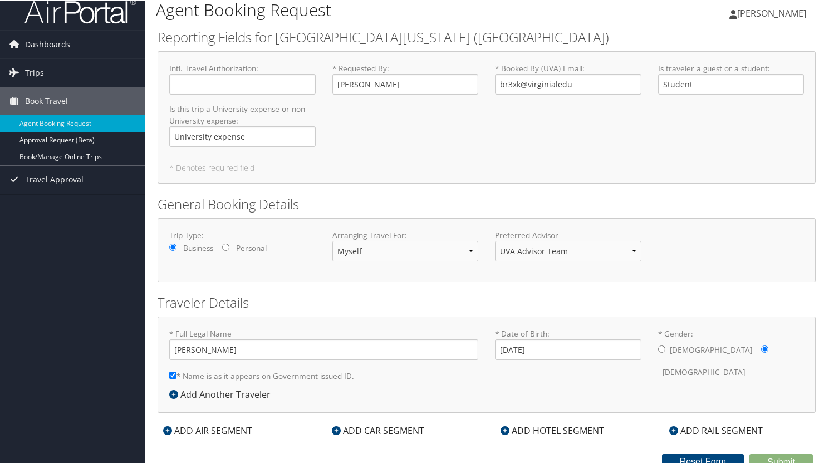
scroll to position [14, 0]
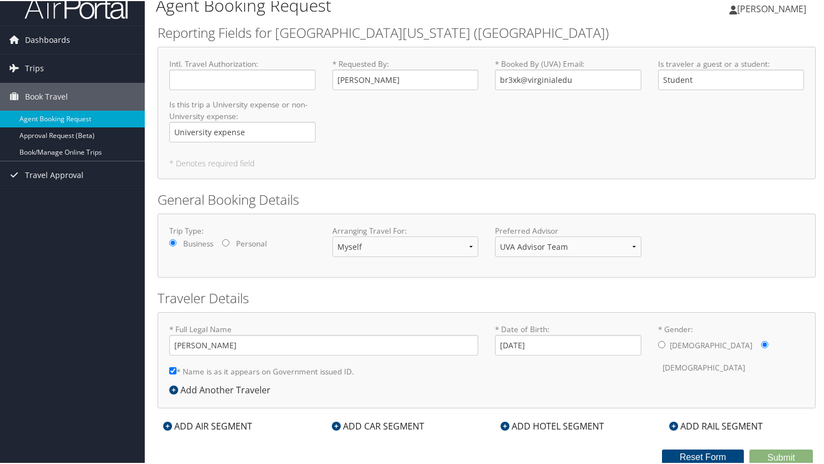
click at [204, 425] on div "ADD AIR SEGMENT" at bounding box center [208, 425] width 100 height 13
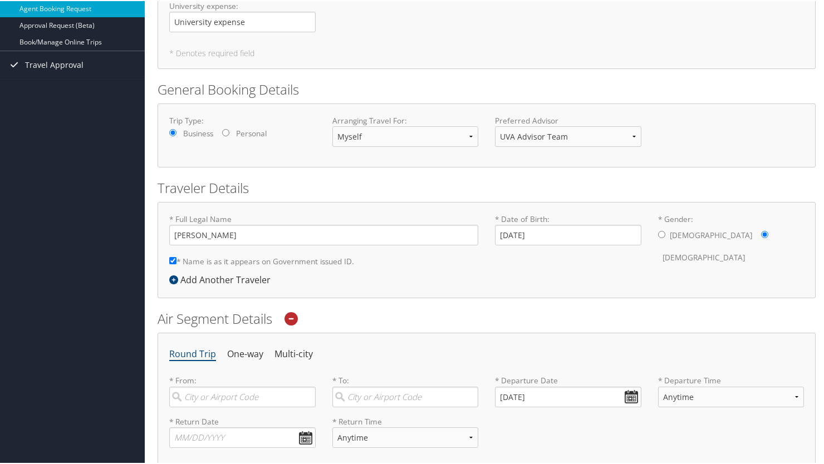
scroll to position [70, 0]
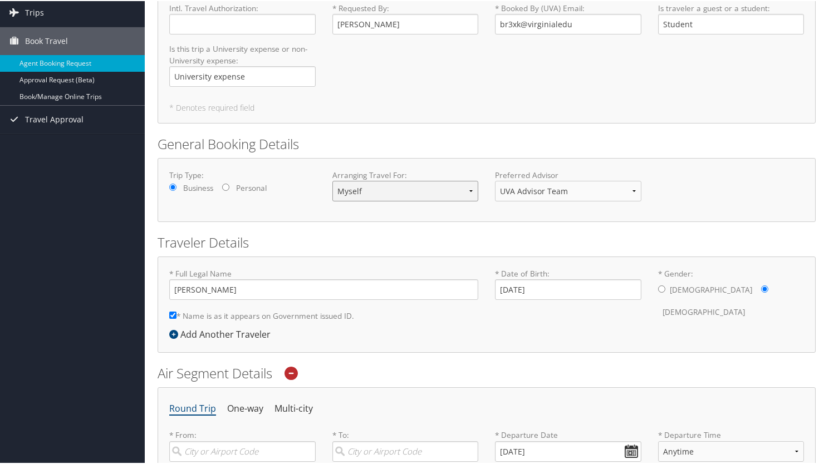
click at [466, 193] on select "Myself Another Traveler Guest Traveler" at bounding box center [405, 190] width 146 height 21
click at [511, 239] on h2 "Traveler Details" at bounding box center [487, 241] width 658 height 19
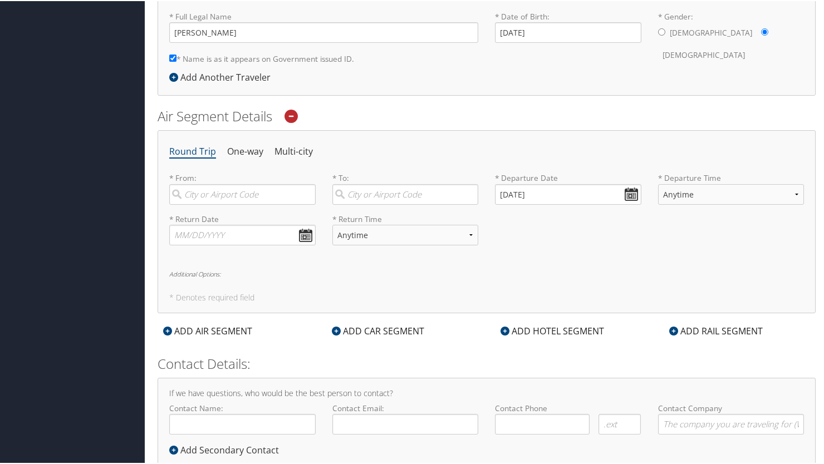
scroll to position [357, 0]
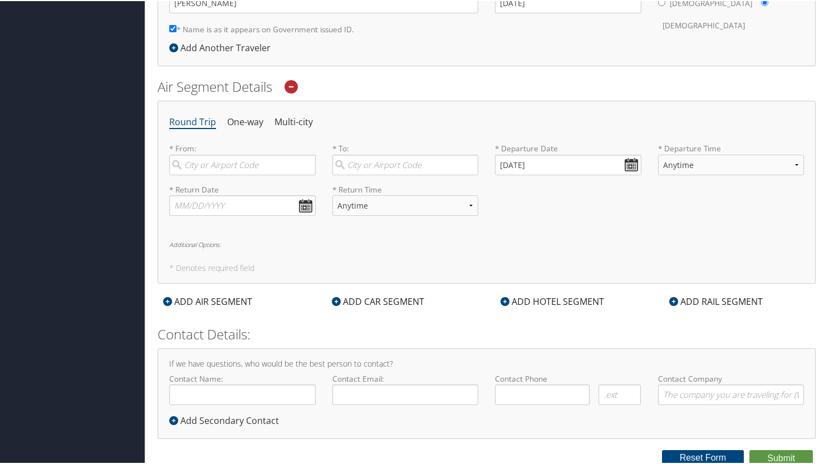
click at [301, 89] on div at bounding box center [291, 85] width 31 height 18
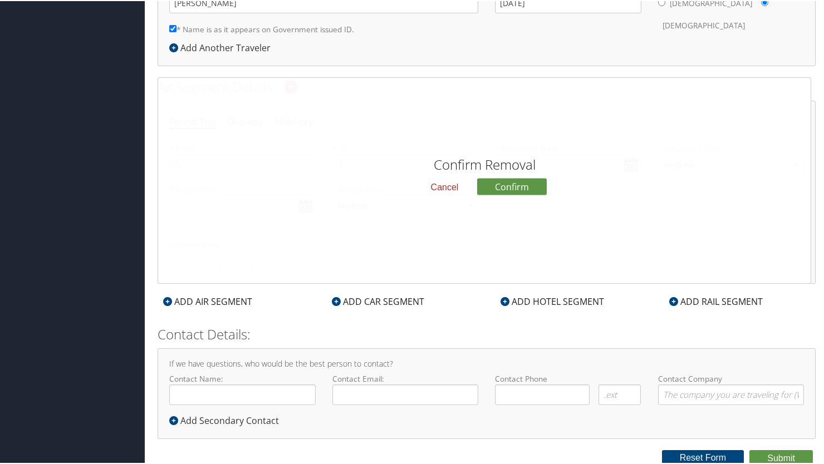
click at [443, 189] on button "Cancel" at bounding box center [445, 186] width 46 height 19
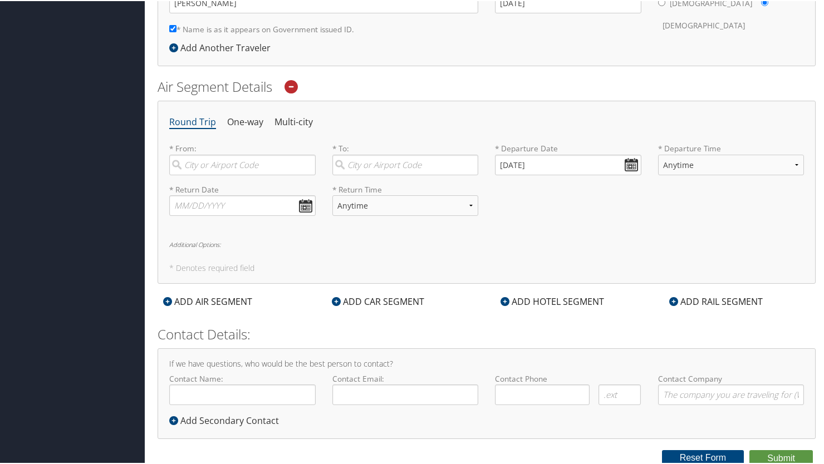
click at [167, 297] on icon at bounding box center [167, 300] width 9 height 9
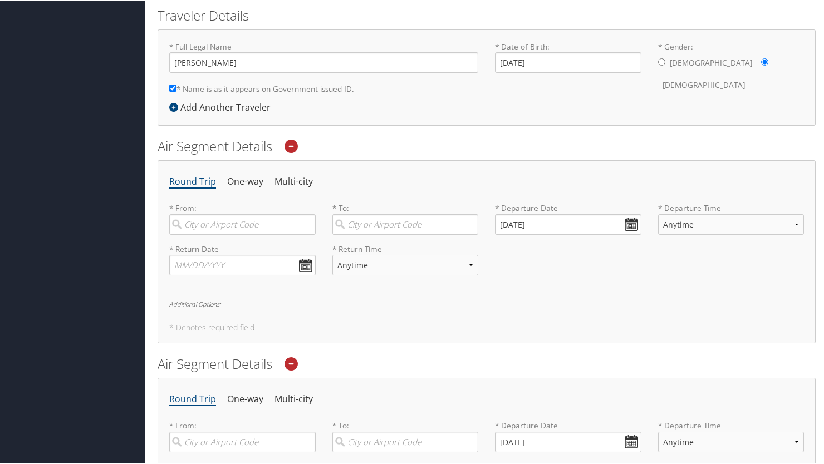
scroll to position [296, 0]
click at [293, 360] on icon at bounding box center [291, 364] width 13 height 13
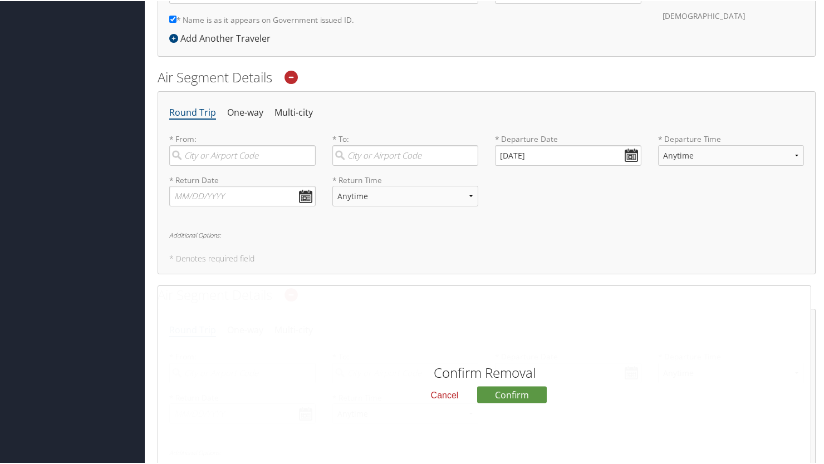
scroll to position [575, 0]
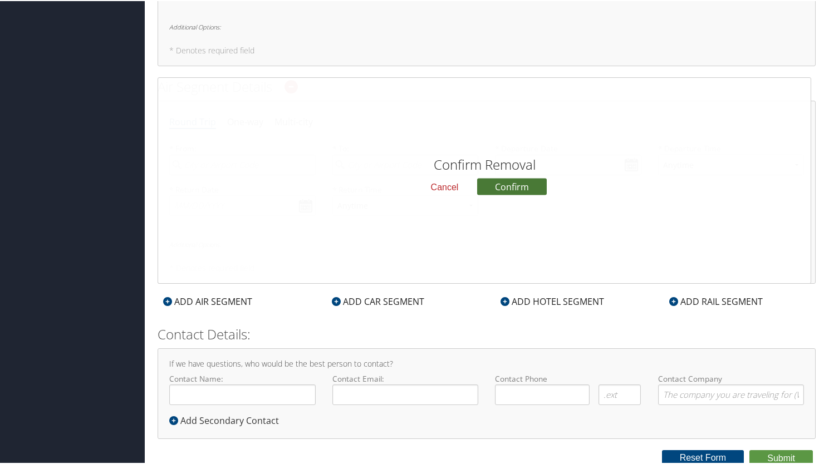
click at [508, 189] on button "Confirm" at bounding box center [512, 186] width 70 height 17
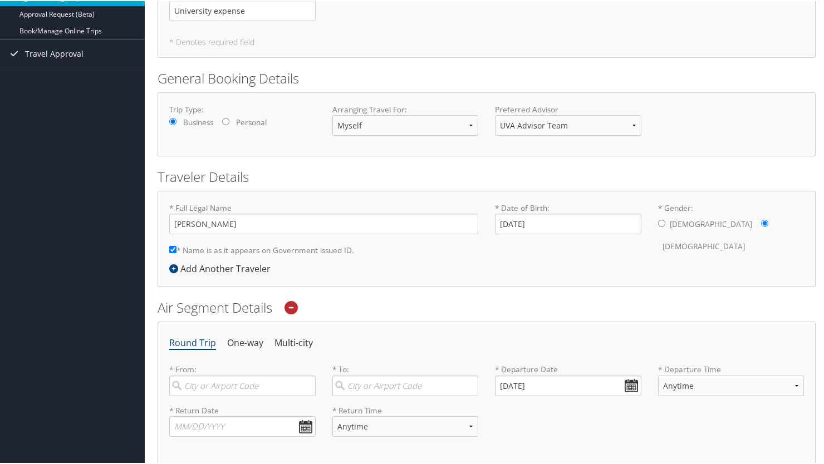
scroll to position [134, 0]
click at [241, 382] on input "search" at bounding box center [242, 386] width 146 height 21
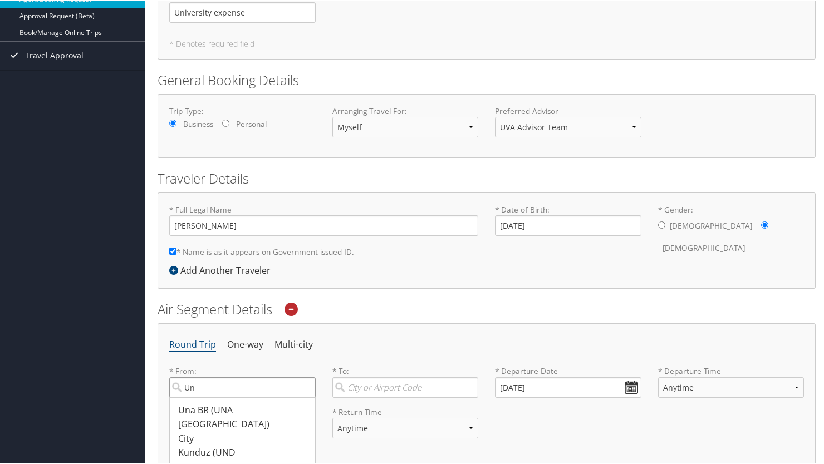
type input "U"
click at [253, 411] on div "[GEOGRAPHIC_DATA] (CHO [GEOGRAPHIC_DATA])" at bounding box center [243, 410] width 131 height 14
click at [253, 397] on input "Charlottes" at bounding box center [242, 386] width 146 height 21
type input "[GEOGRAPHIC_DATA] (CHO [GEOGRAPHIC_DATA])"
click at [381, 386] on input "search" at bounding box center [405, 386] width 146 height 21
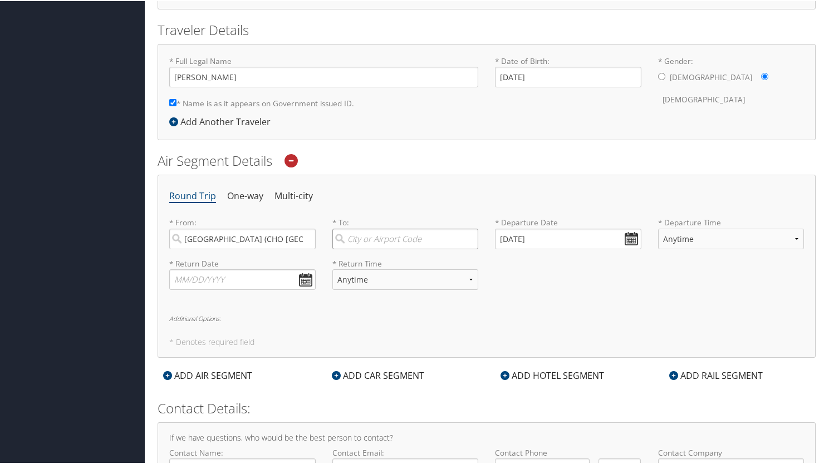
scroll to position [301, 0]
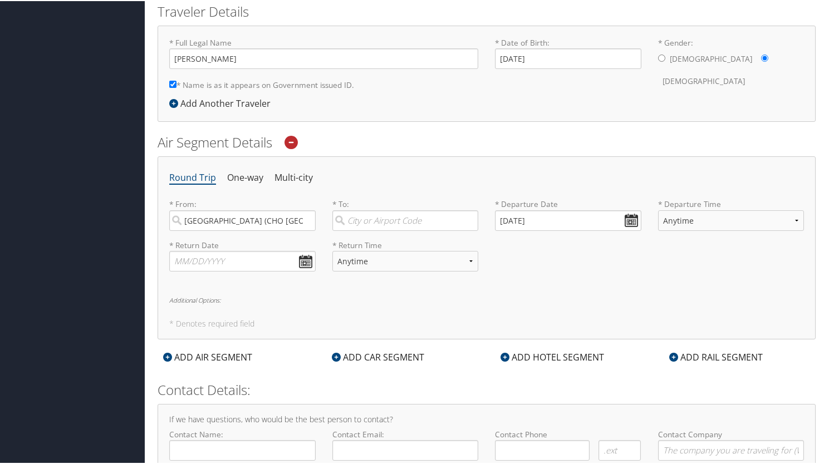
click at [292, 144] on icon at bounding box center [291, 141] width 13 height 13
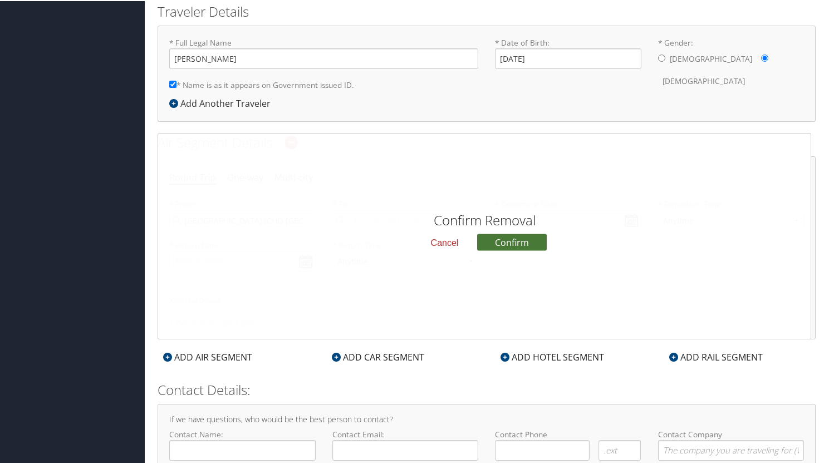
click at [523, 242] on button "Confirm" at bounding box center [512, 241] width 70 height 17
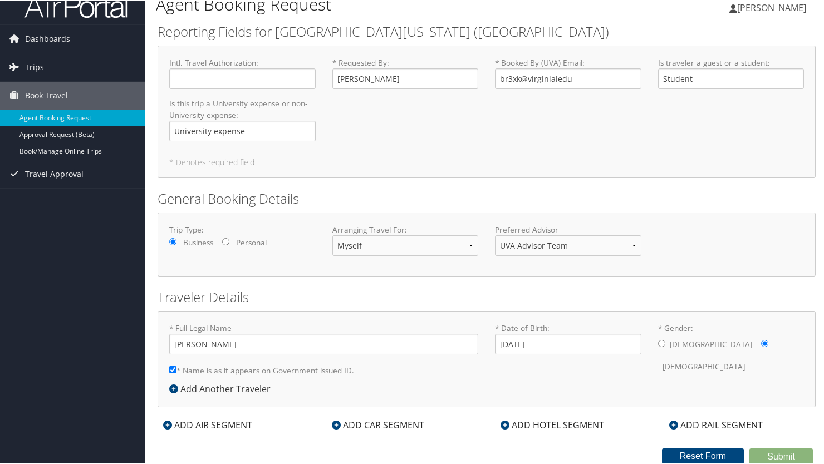
scroll to position [14, 0]
click at [336, 424] on icon at bounding box center [336, 425] width 9 height 9
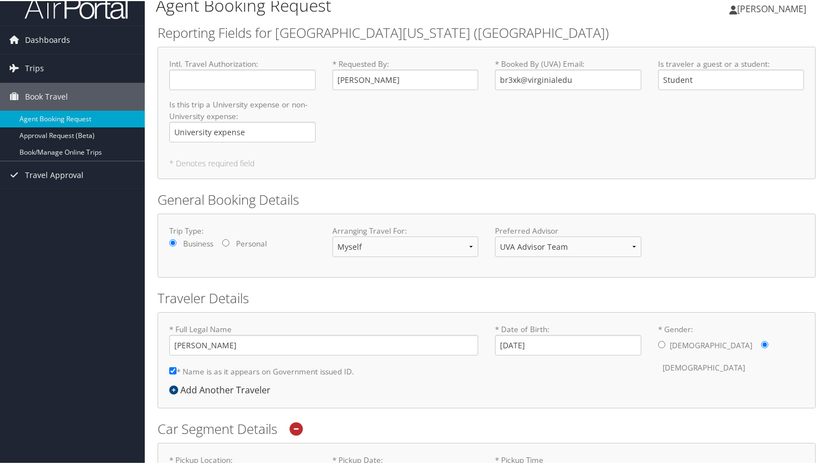
scroll to position [301, 0]
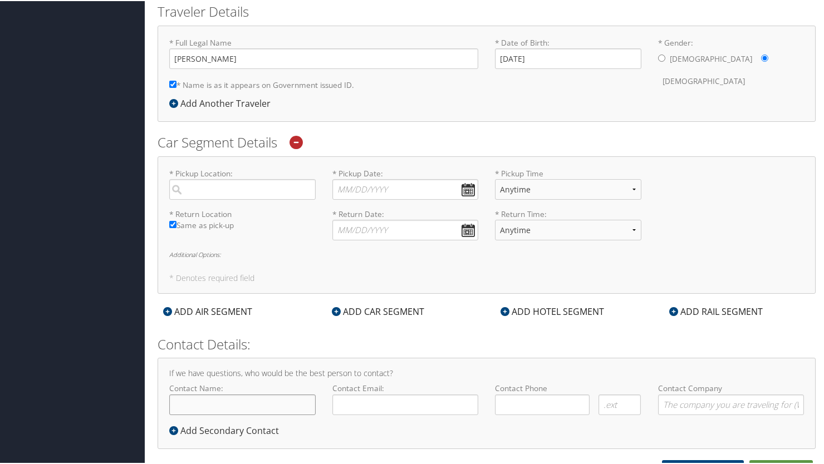
click at [272, 400] on input "Contact Name:" at bounding box center [242, 404] width 146 height 21
click at [472, 450] on form "Reporting Fields for [GEOGRAPHIC_DATA][US_STATE] (UVA) Intl. Travel Authorizati…" at bounding box center [487, 105] width 658 height 740
click at [278, 191] on input "search" at bounding box center [242, 188] width 146 height 21
click at [314, 165] on div "* Pickup Location: Required * Pickup Date: Dates must be valid * Pickup Time An…" at bounding box center [487, 224] width 658 height 138
click at [279, 183] on input "search" at bounding box center [242, 188] width 146 height 21
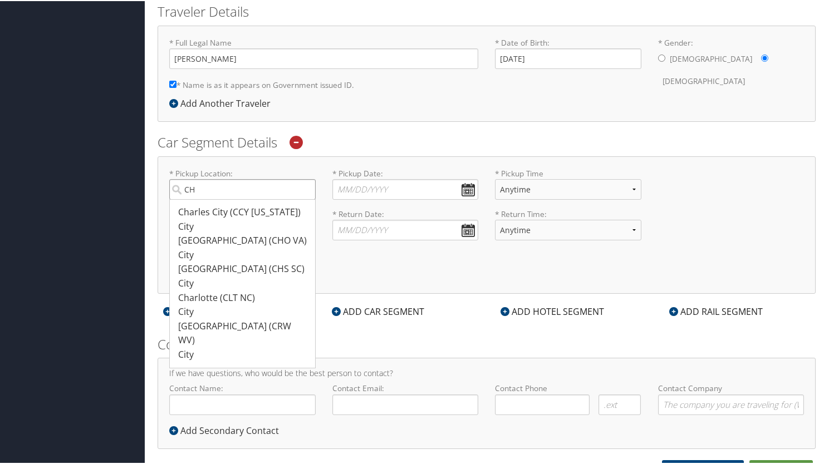
type input "C"
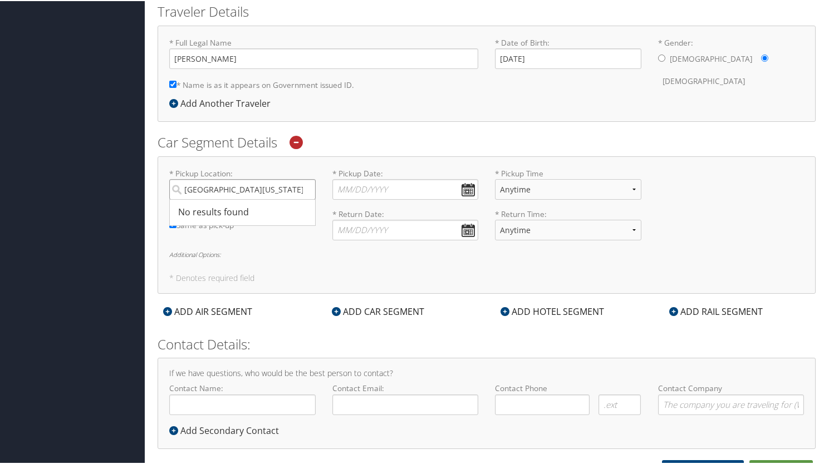
type input "[GEOGRAPHIC_DATA][US_STATE]"
click at [306, 189] on input "[GEOGRAPHIC_DATA][US_STATE]" at bounding box center [242, 188] width 146 height 21
